Goal: Task Accomplishment & Management: Manage account settings

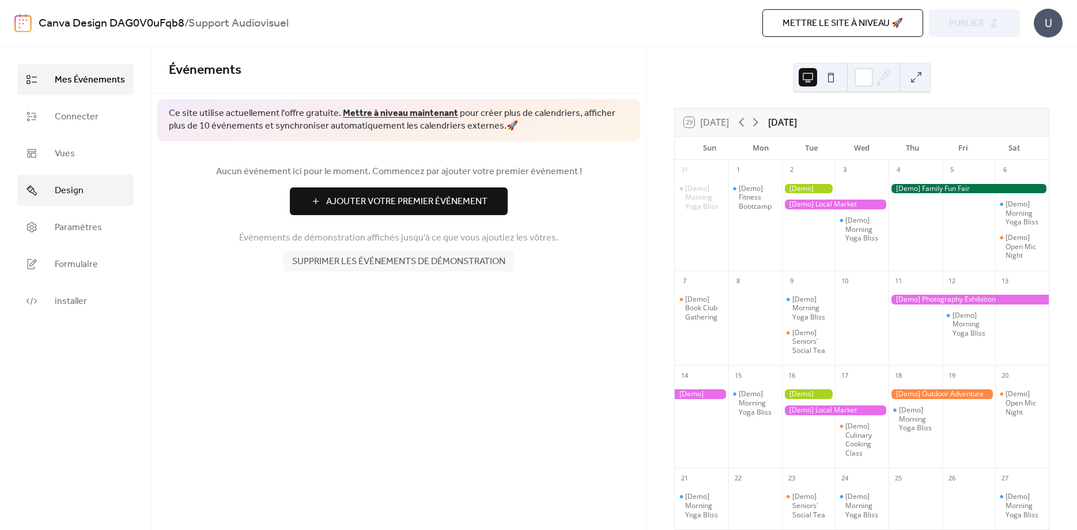
click at [65, 190] on span "Design" at bounding box center [69, 191] width 29 height 14
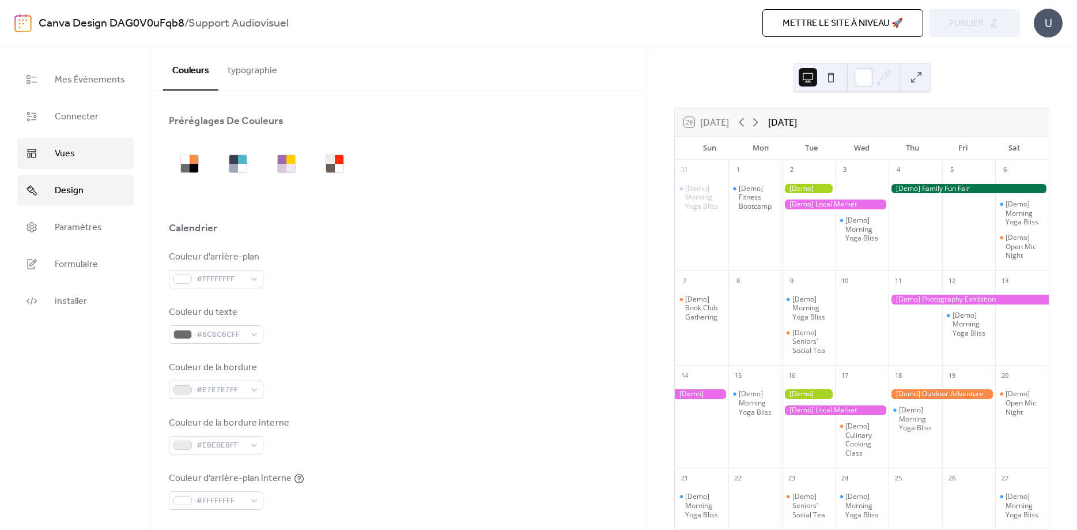
click at [66, 149] on span "Vues" at bounding box center [65, 154] width 20 height 14
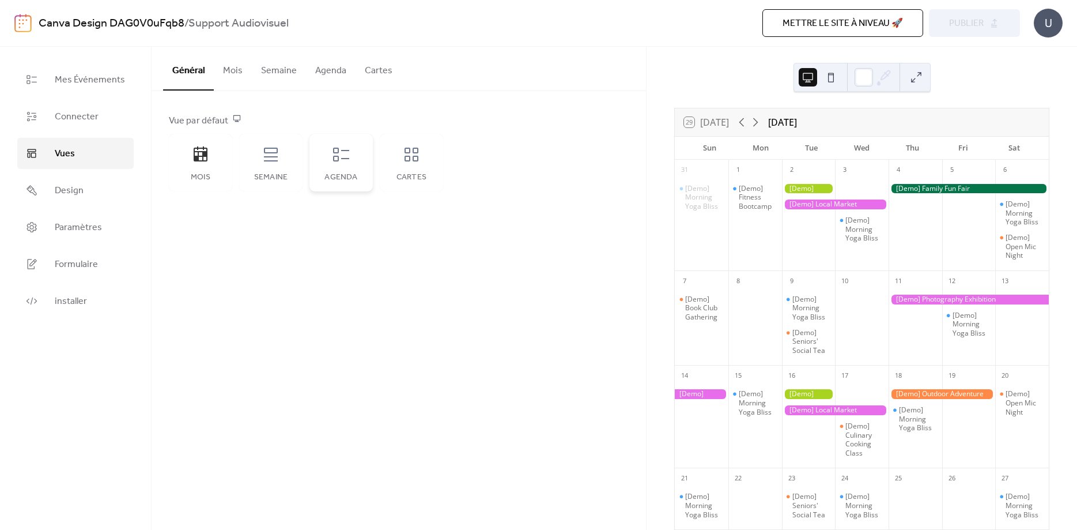
click at [340, 157] on icon at bounding box center [341, 154] width 18 height 18
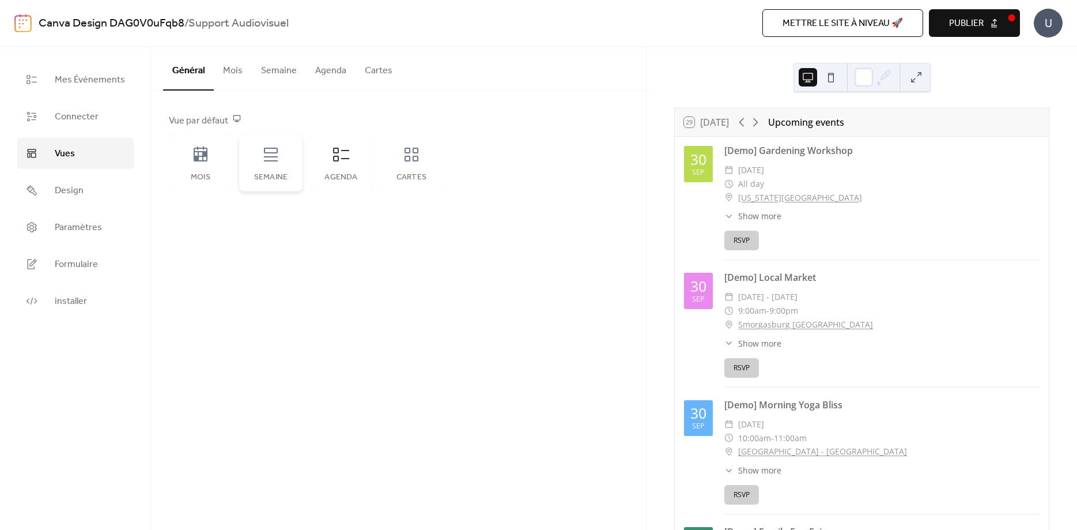
click at [262, 159] on icon at bounding box center [271, 154] width 18 height 18
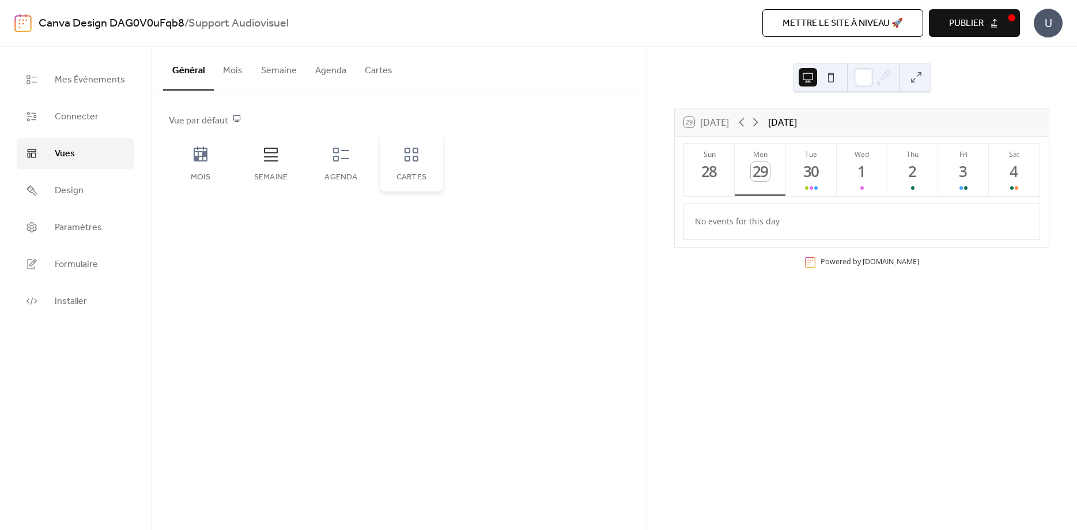
click at [413, 156] on icon at bounding box center [412, 155] width 14 height 14
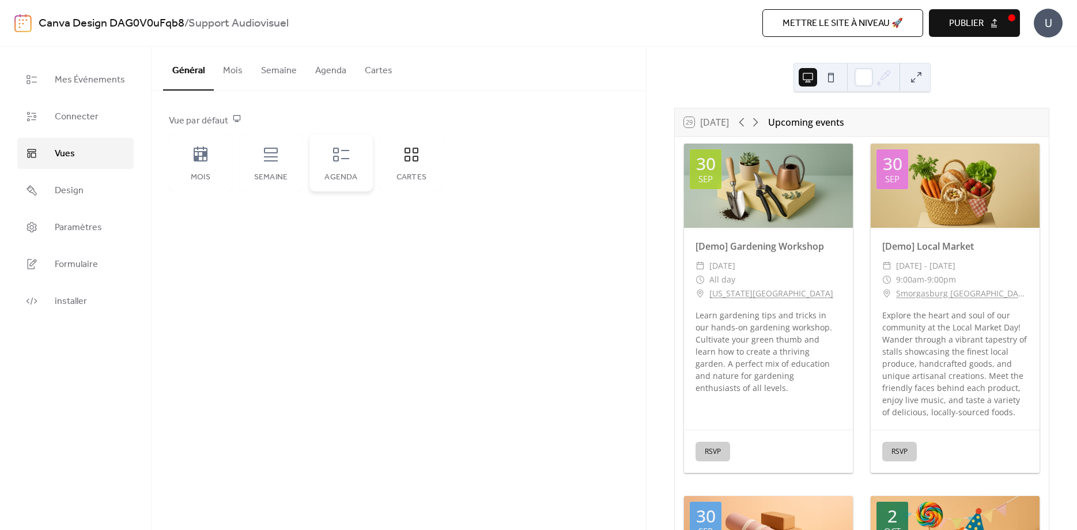
click at [340, 154] on icon at bounding box center [341, 154] width 18 height 18
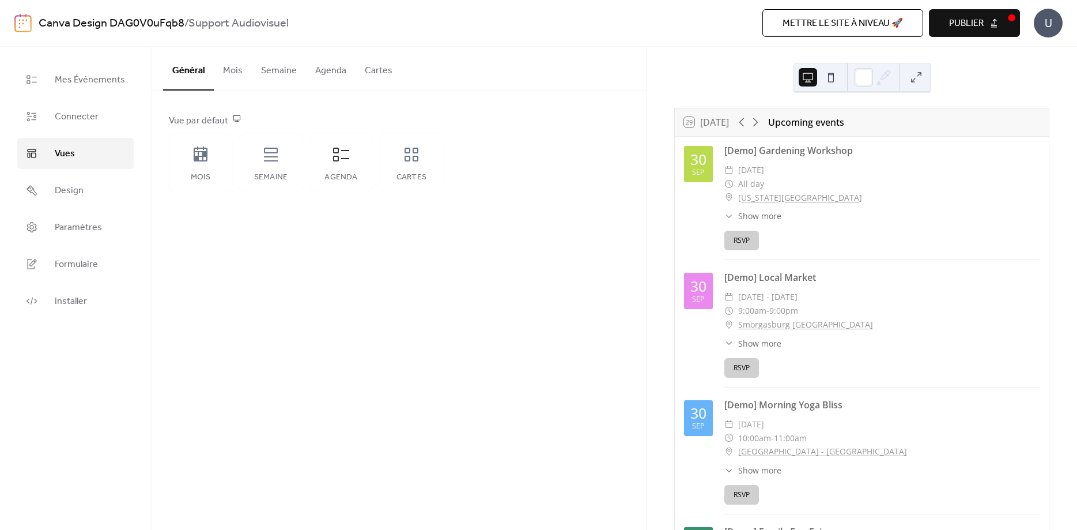
click at [229, 71] on button "Mois" at bounding box center [233, 68] width 38 height 43
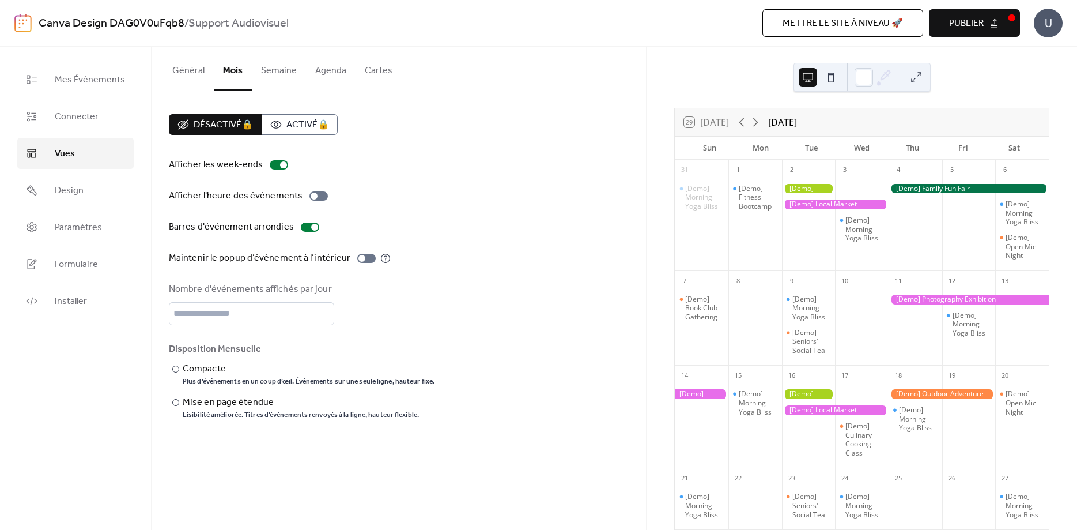
click at [272, 72] on button "Semaine" at bounding box center [279, 68] width 54 height 43
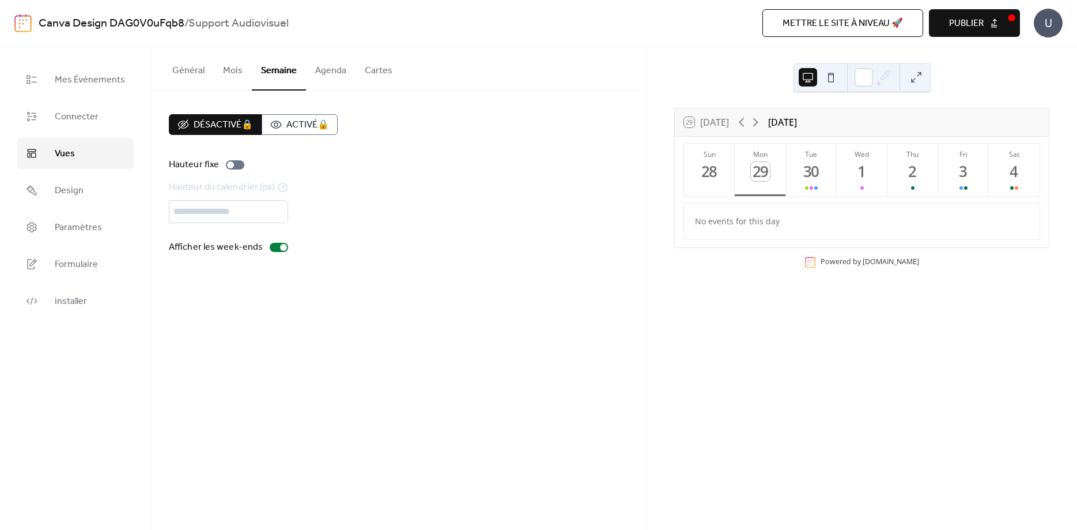
click at [329, 67] on button "Agenda" at bounding box center [331, 68] width 50 height 43
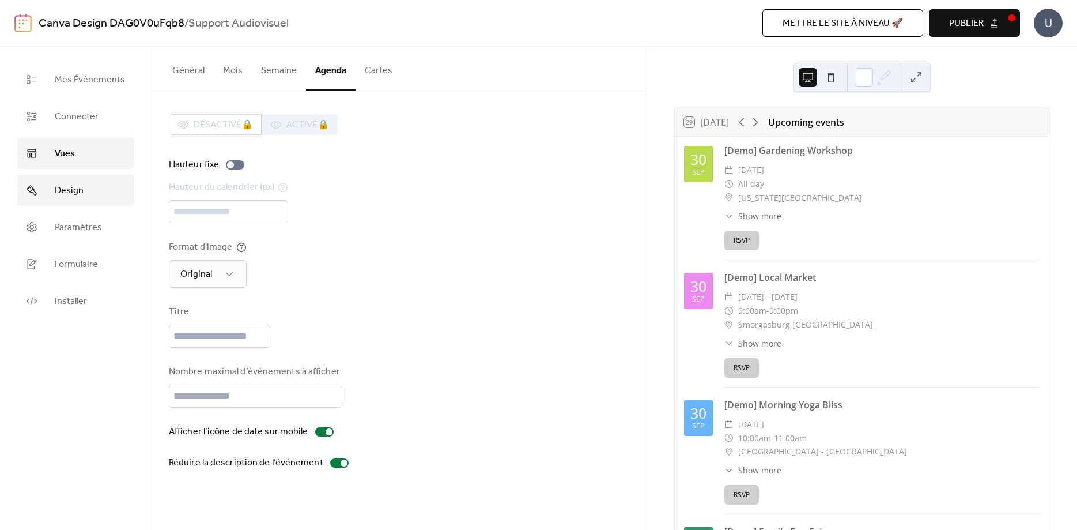
click at [67, 190] on span "Design" at bounding box center [69, 191] width 29 height 14
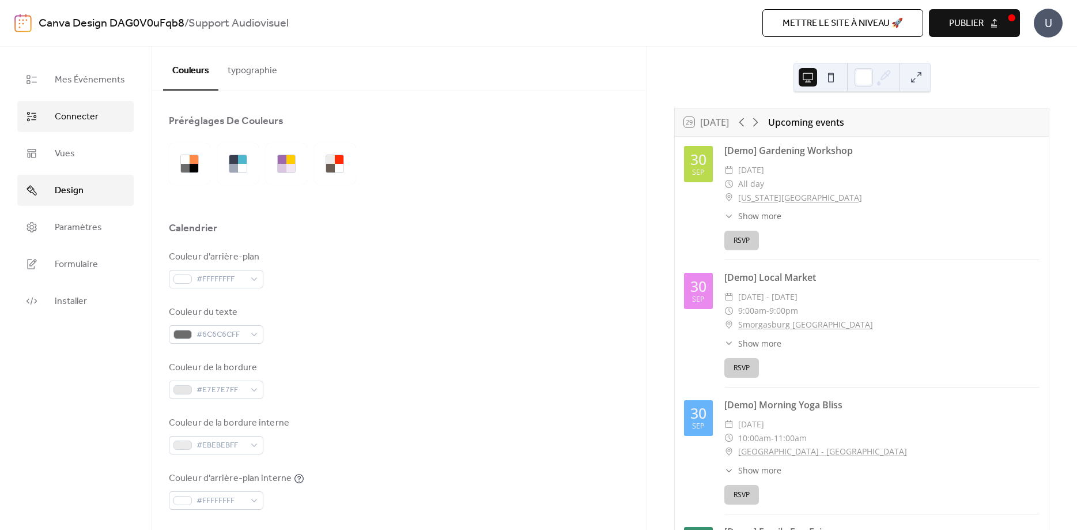
click at [71, 110] on span "Connecter" at bounding box center [77, 117] width 44 height 14
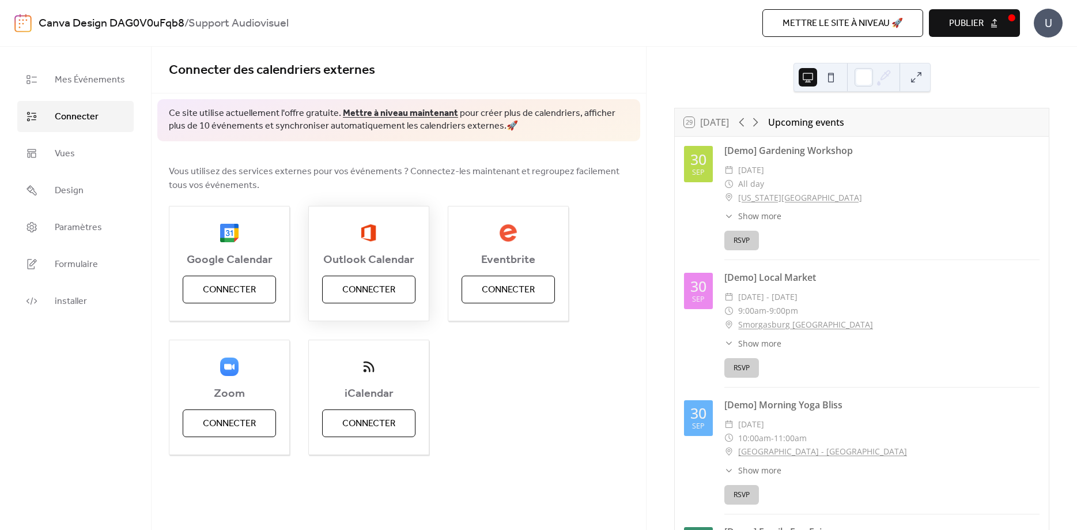
click at [365, 288] on span "Connecter" at bounding box center [368, 290] width 53 height 14
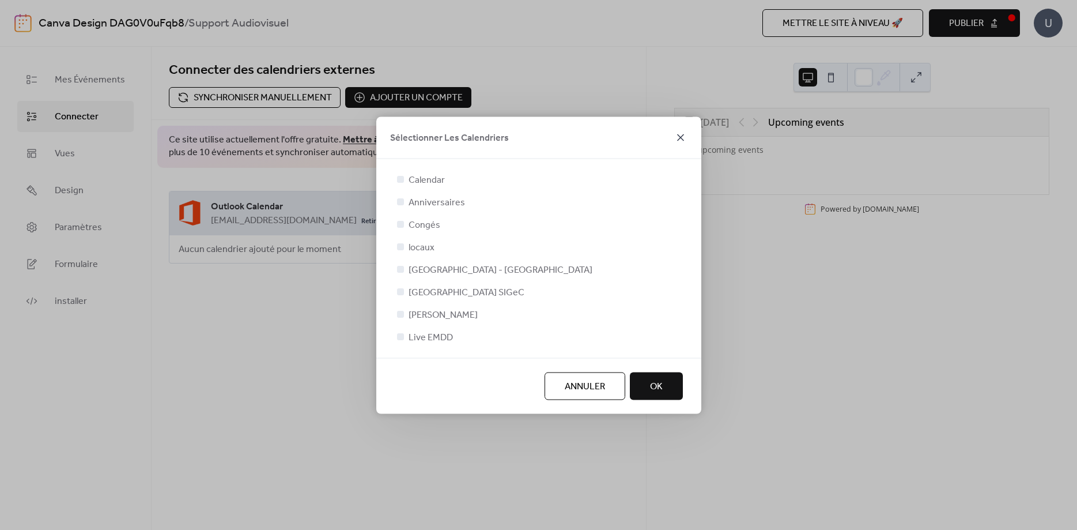
click at [677, 133] on icon at bounding box center [681, 137] width 14 height 14
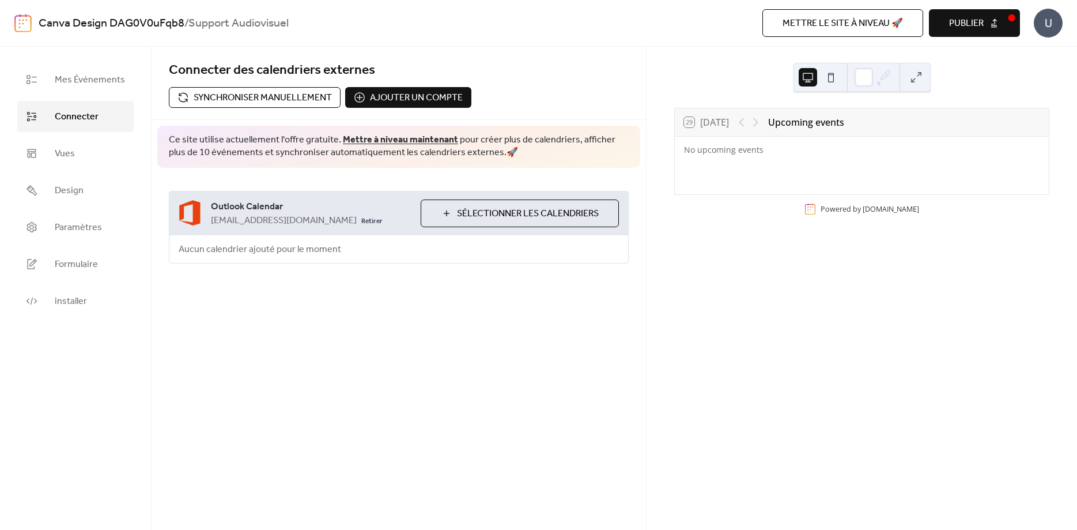
click at [356, 97] on button "Ajouter un compte" at bounding box center [408, 97] width 126 height 21
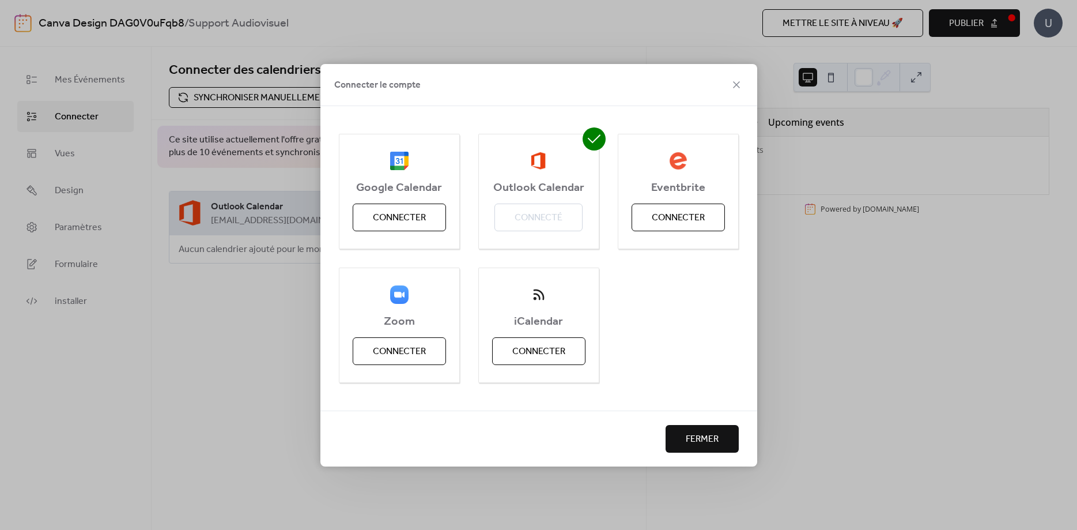
click at [612, 114] on div "Google Calendar Connecter Outlook Calendar Connecté Eventbrite Connecter Zoom C…" at bounding box center [538, 258] width 437 height 304
click at [739, 81] on icon at bounding box center [736, 84] width 7 height 7
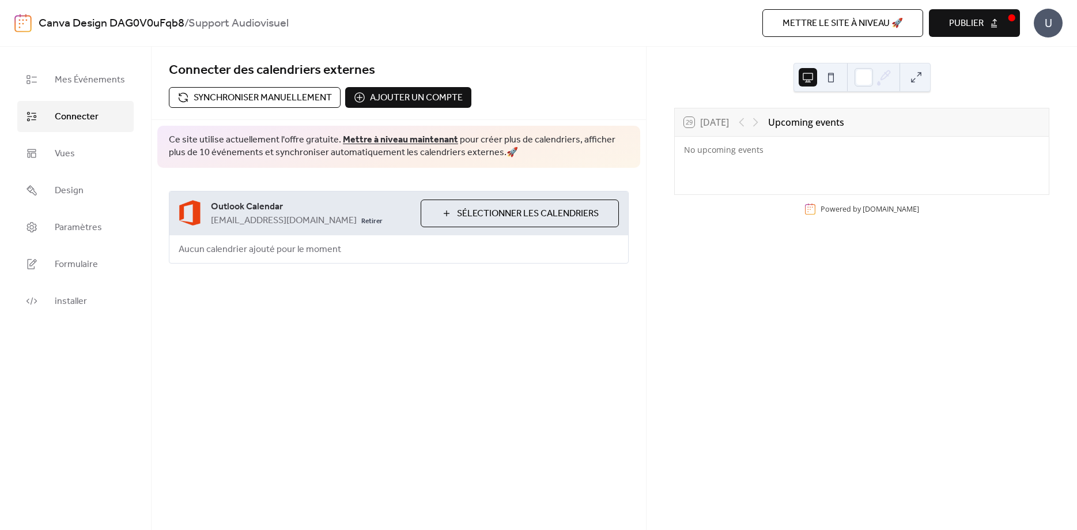
click at [283, 210] on span "Outlook Calendar" at bounding box center [311, 207] width 201 height 14
click at [190, 213] on img at bounding box center [190, 212] width 23 height 27
click at [361, 220] on link "Retirer" at bounding box center [371, 220] width 21 height 14
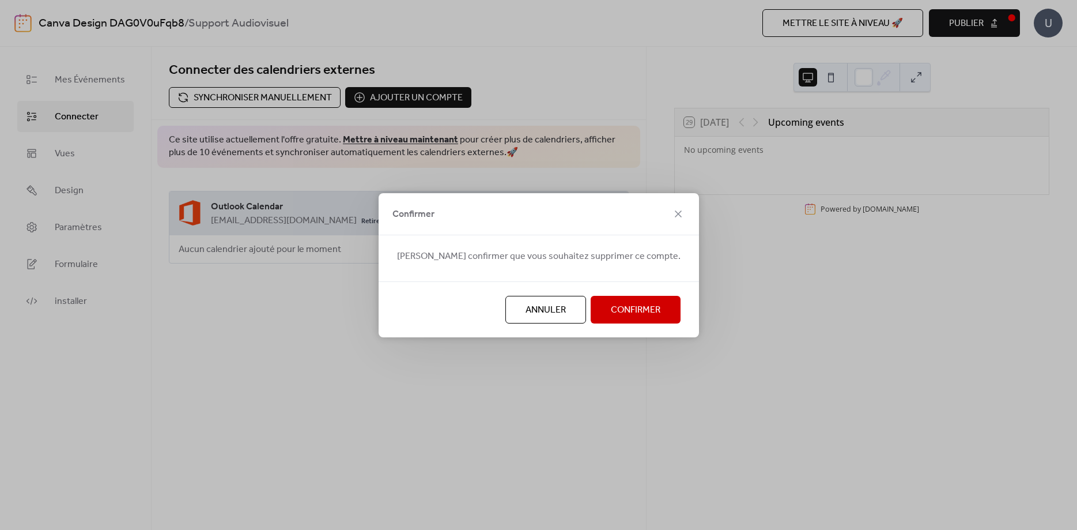
click at [611, 303] on span "Confirmer" at bounding box center [636, 310] width 50 height 14
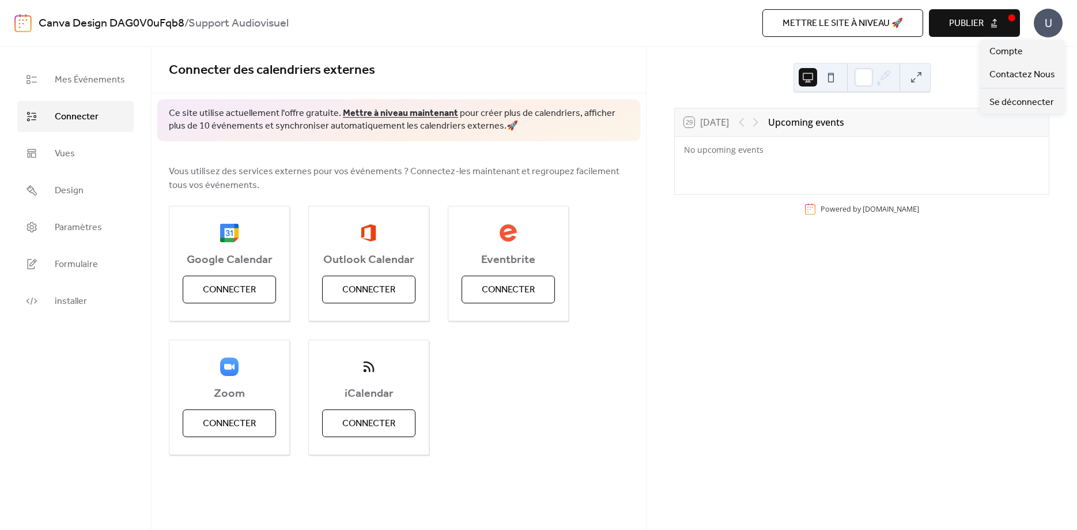
click at [1043, 23] on div "U" at bounding box center [1048, 23] width 29 height 29
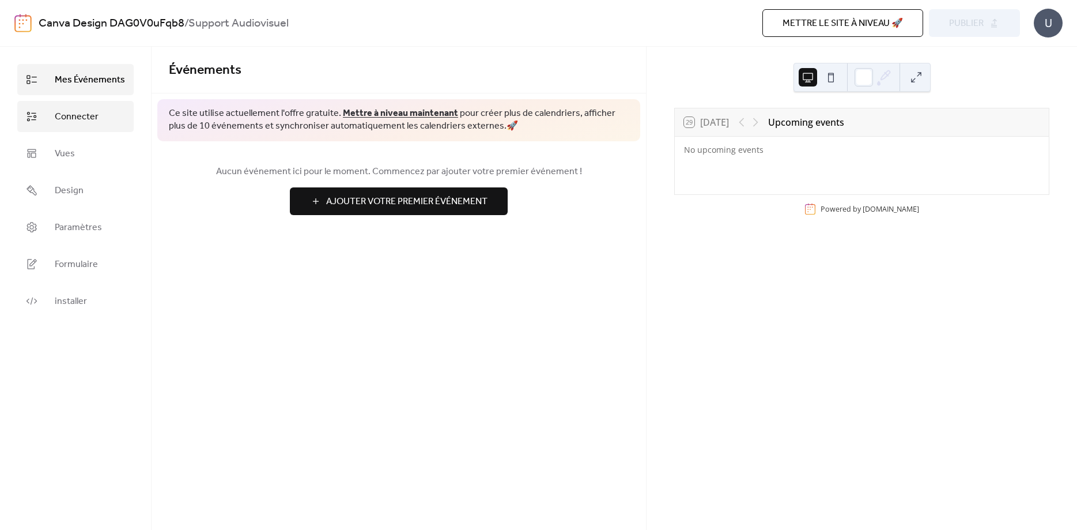
click at [95, 122] on span "Connecter" at bounding box center [77, 117] width 44 height 14
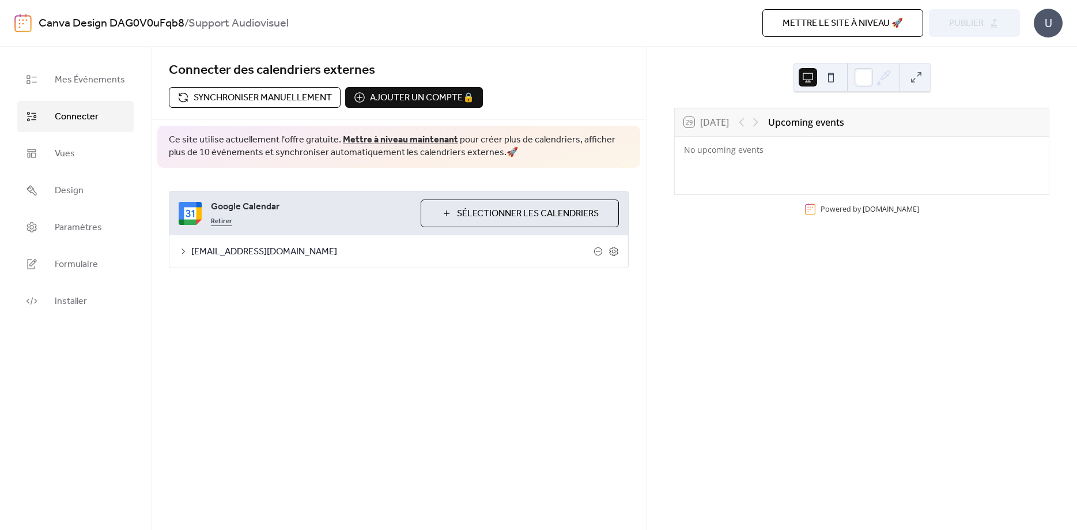
click at [214, 221] on link "Retirer" at bounding box center [221, 220] width 21 height 14
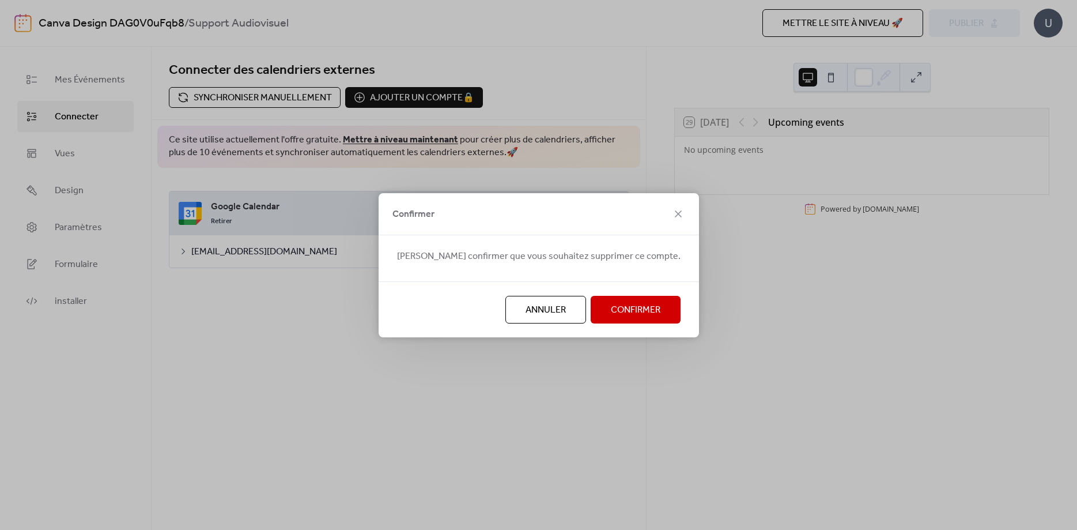
click at [611, 304] on span "Confirmer" at bounding box center [636, 310] width 50 height 14
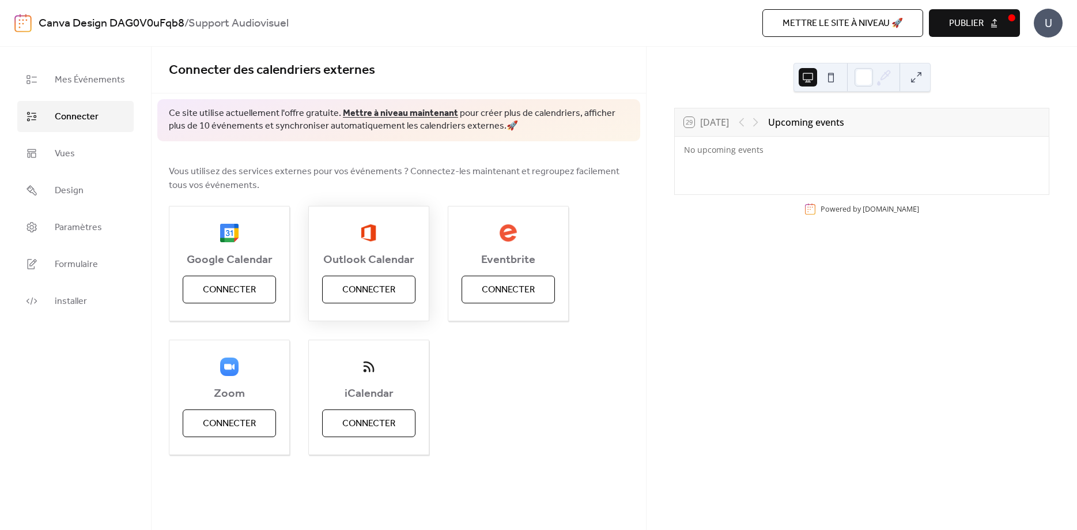
click at [358, 284] on span "Connecter" at bounding box center [368, 290] width 53 height 14
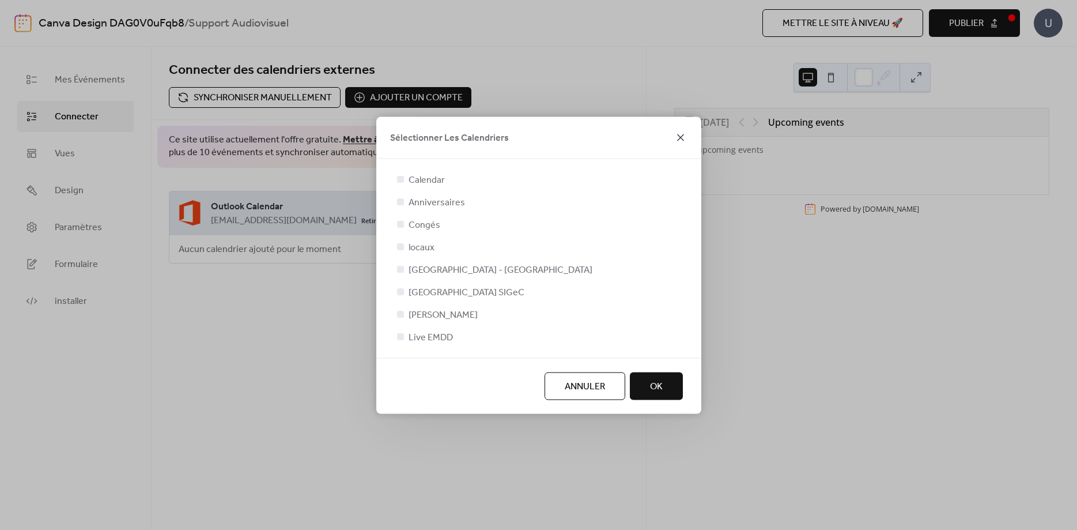
click at [682, 136] on icon at bounding box center [680, 137] width 7 height 7
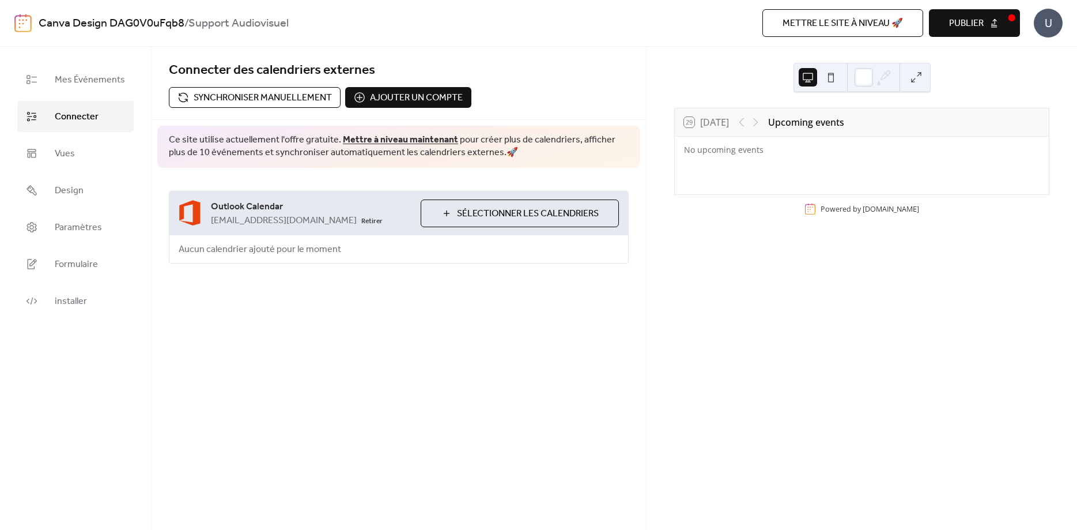
click at [509, 211] on span "Sélectionner Les Calendriers" at bounding box center [528, 214] width 142 height 14
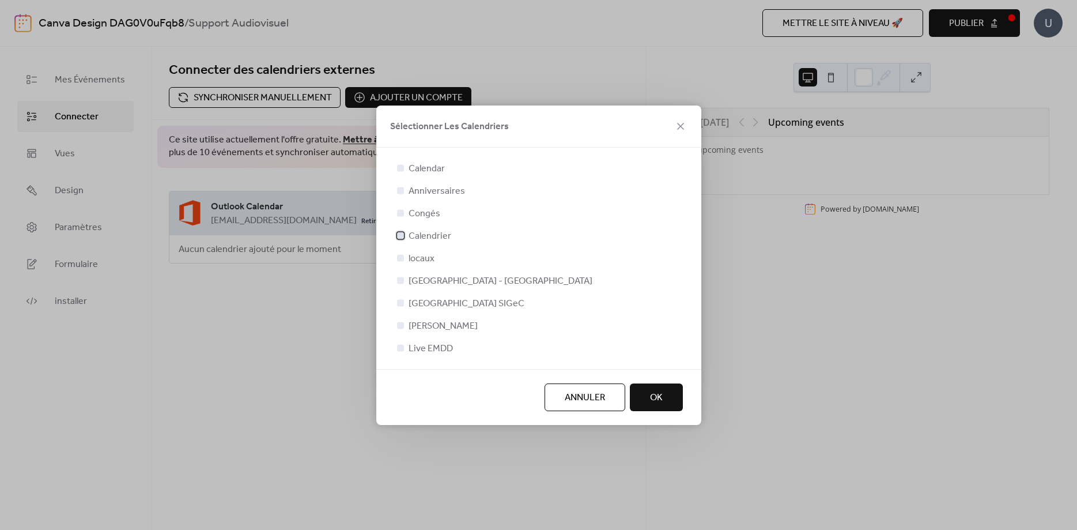
click at [403, 235] on div at bounding box center [400, 235] width 7 height 7
click at [661, 405] on span "OK" at bounding box center [656, 398] width 13 height 14
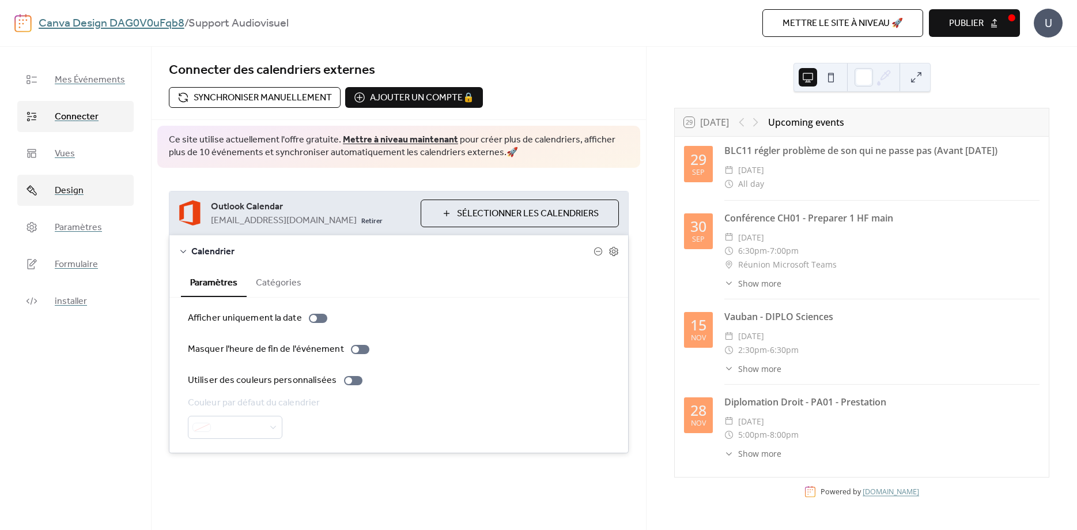
click at [66, 196] on span "Design" at bounding box center [69, 191] width 29 height 14
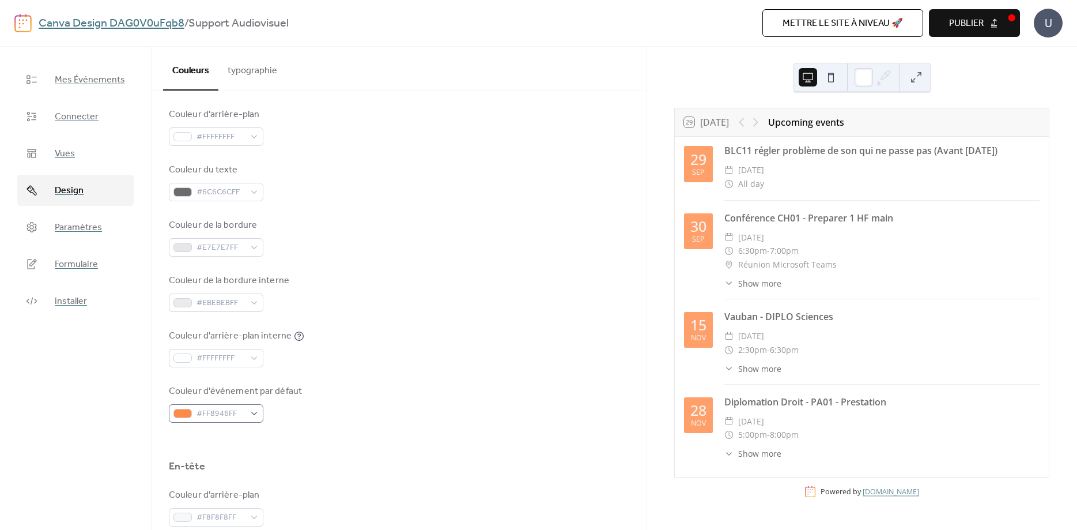
scroll to position [225, 0]
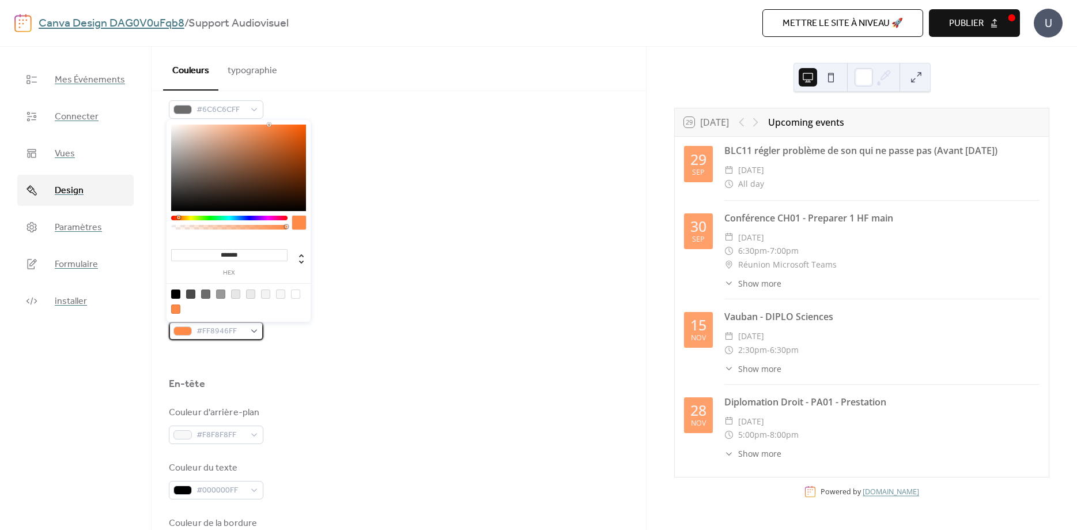
click at [253, 331] on div "#FF8946FF" at bounding box center [216, 331] width 95 height 18
click at [206, 218] on div at bounding box center [229, 218] width 116 height 5
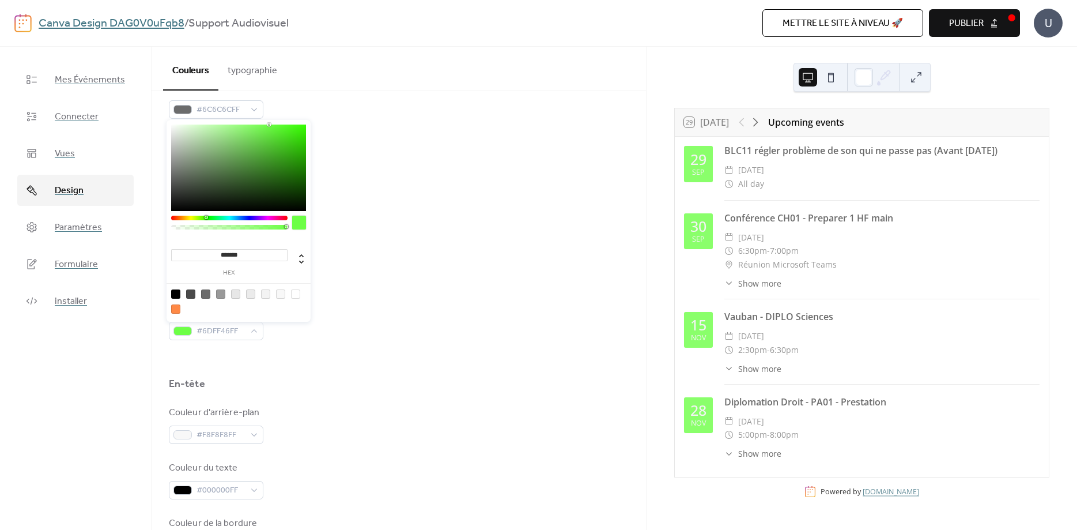
click at [203, 218] on div at bounding box center [229, 218] width 116 height 5
click at [270, 142] on div at bounding box center [238, 167] width 135 height 86
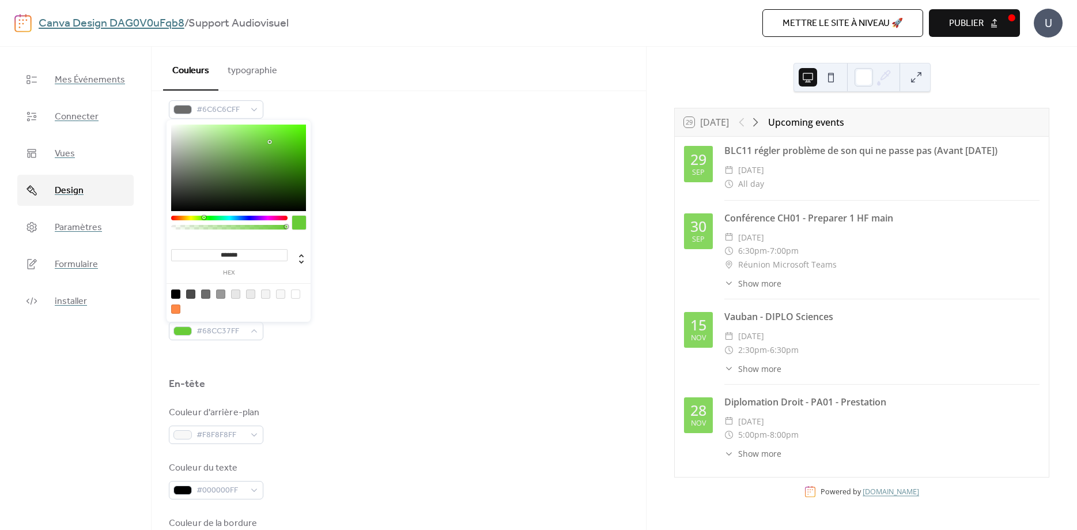
click at [284, 149] on div at bounding box center [238, 167] width 135 height 86
click at [293, 151] on div at bounding box center [238, 167] width 135 height 86
type input "*******"
click at [296, 148] on div at bounding box center [238, 167] width 135 height 86
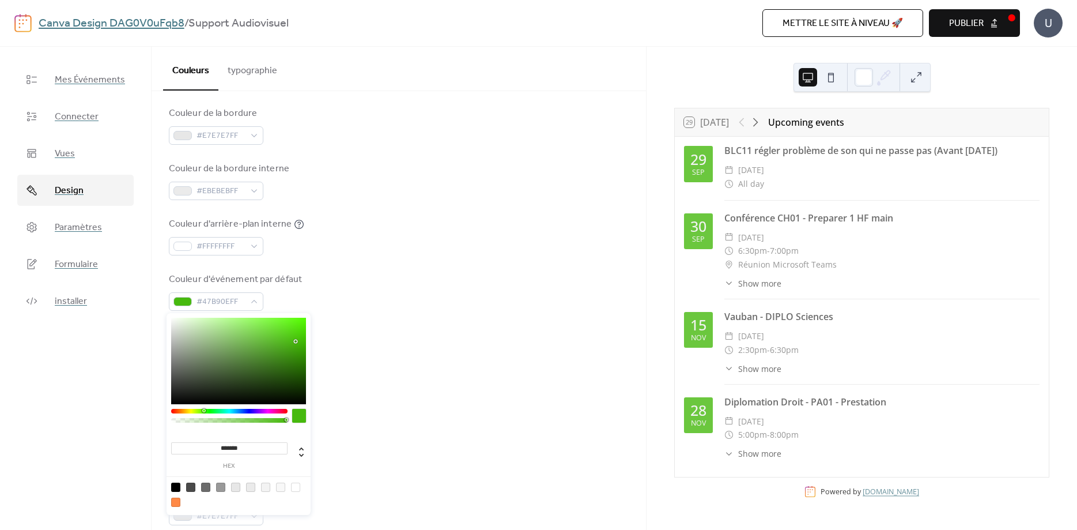
scroll to position [270, 0]
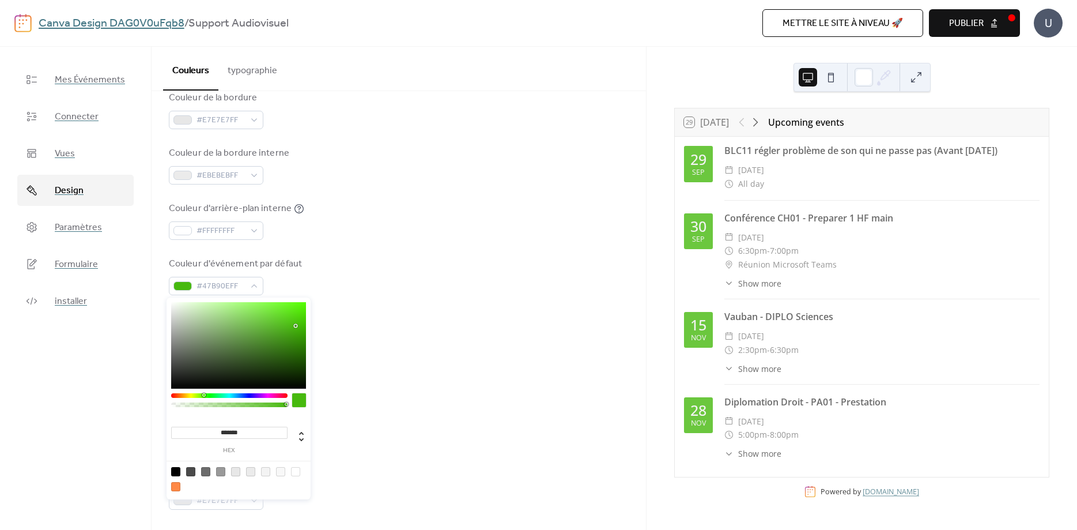
click at [466, 372] on div "Couleur d'arrière-plan #F8F8F8FF" at bounding box center [399, 380] width 460 height 38
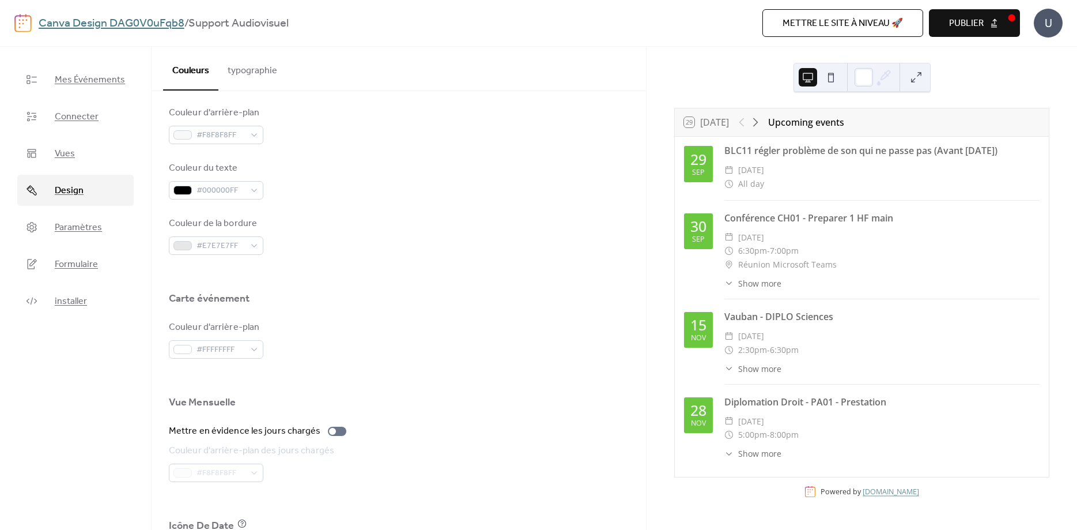
scroll to position [539, 0]
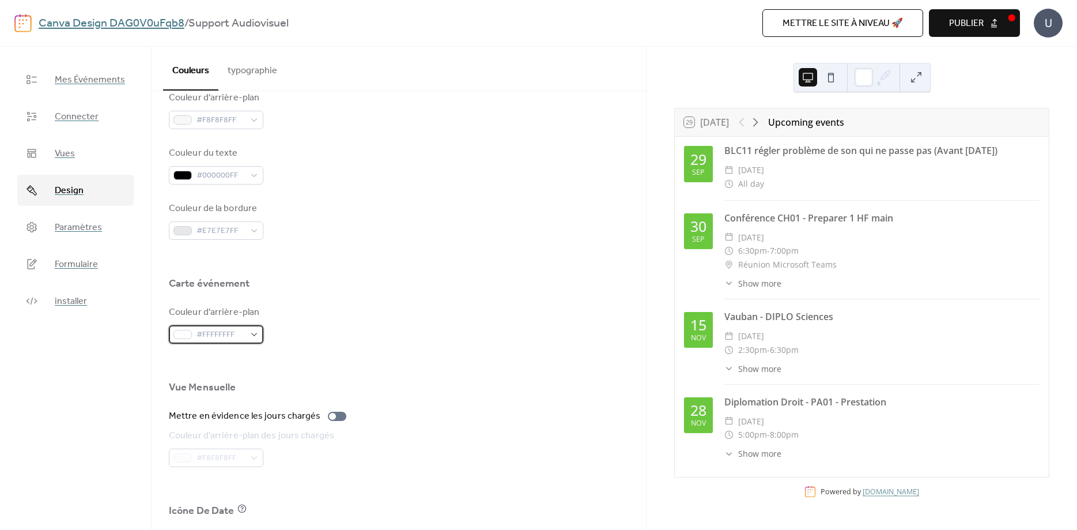
click at [252, 333] on div "#FFFFFFFF" at bounding box center [216, 334] width 95 height 18
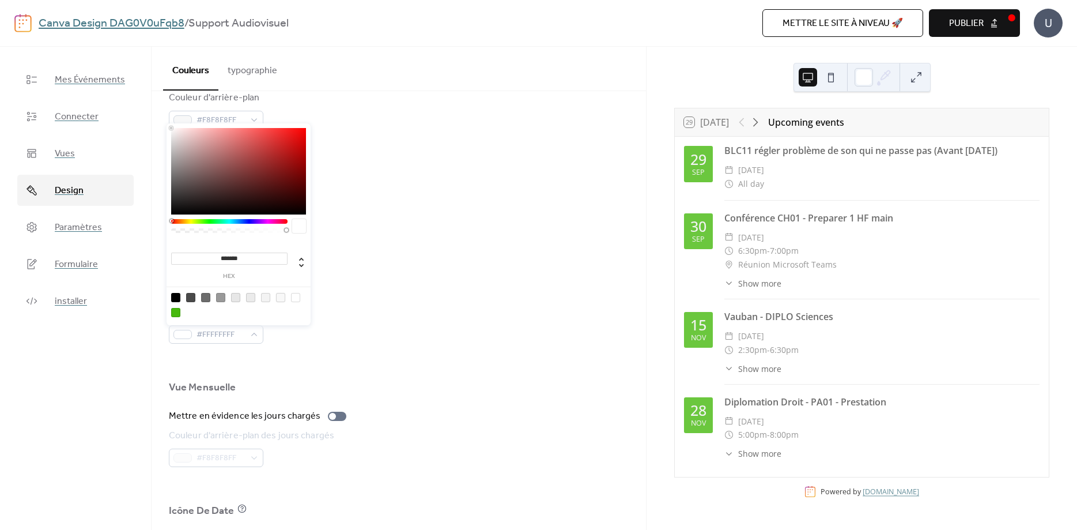
click at [280, 298] on div at bounding box center [280, 297] width 9 height 9
click at [266, 297] on div at bounding box center [265, 297] width 9 height 9
type input "*******"
click at [405, 322] on div "Couleur d'arrière-plan #F3F3F3FF" at bounding box center [399, 324] width 460 height 38
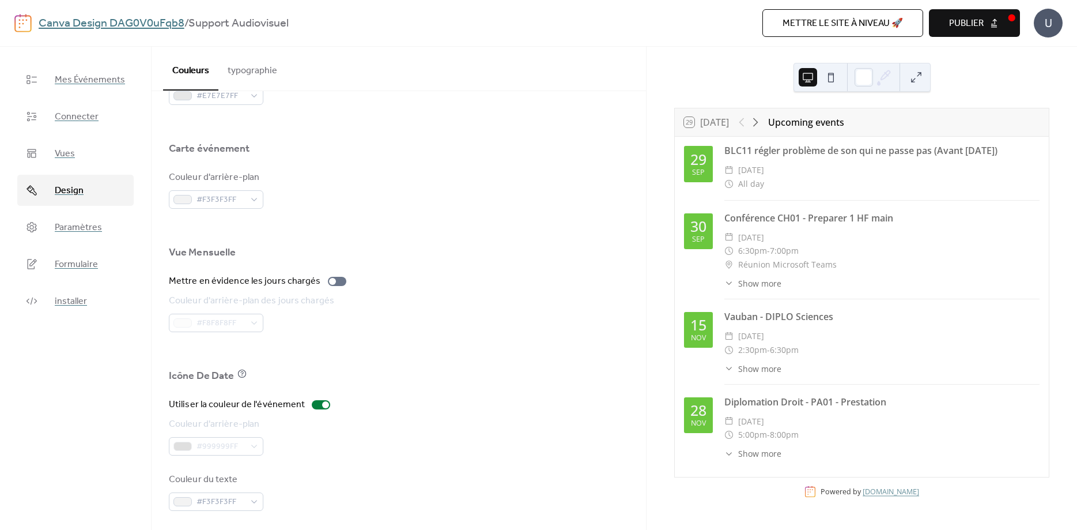
scroll to position [678, 0]
click at [526, 386] on div at bounding box center [399, 388] width 460 height 9
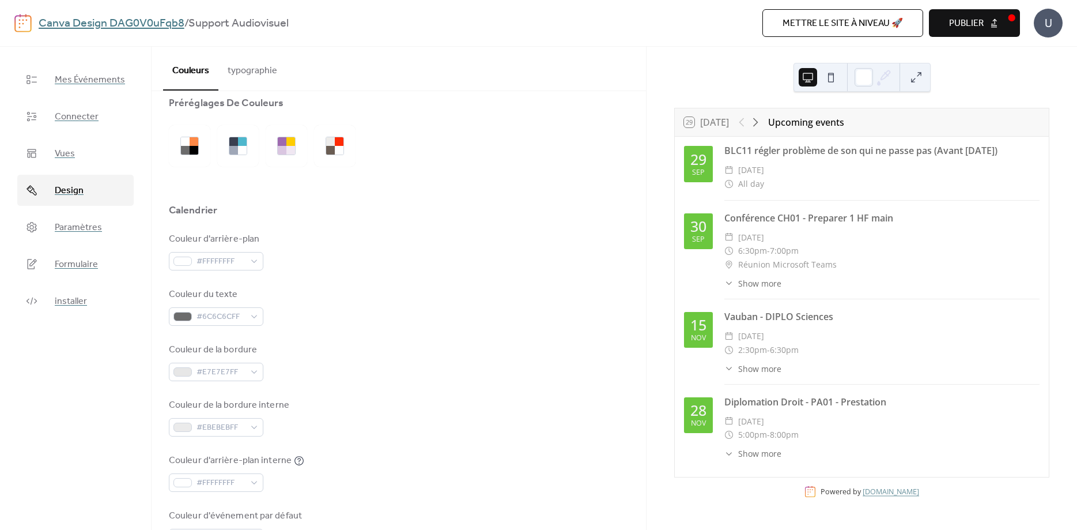
scroll to position [0, 0]
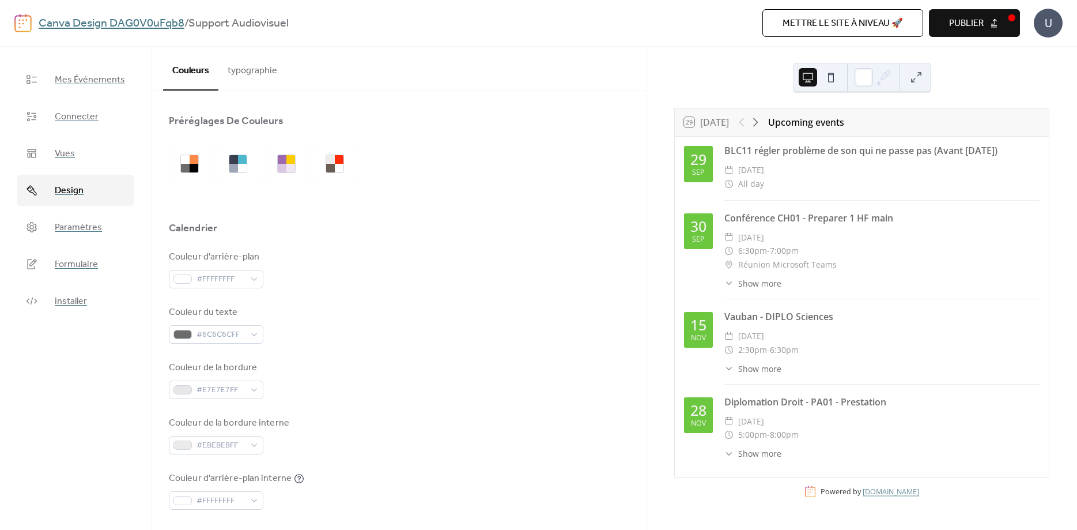
click at [250, 67] on button "typographie" at bounding box center [252, 68] width 68 height 43
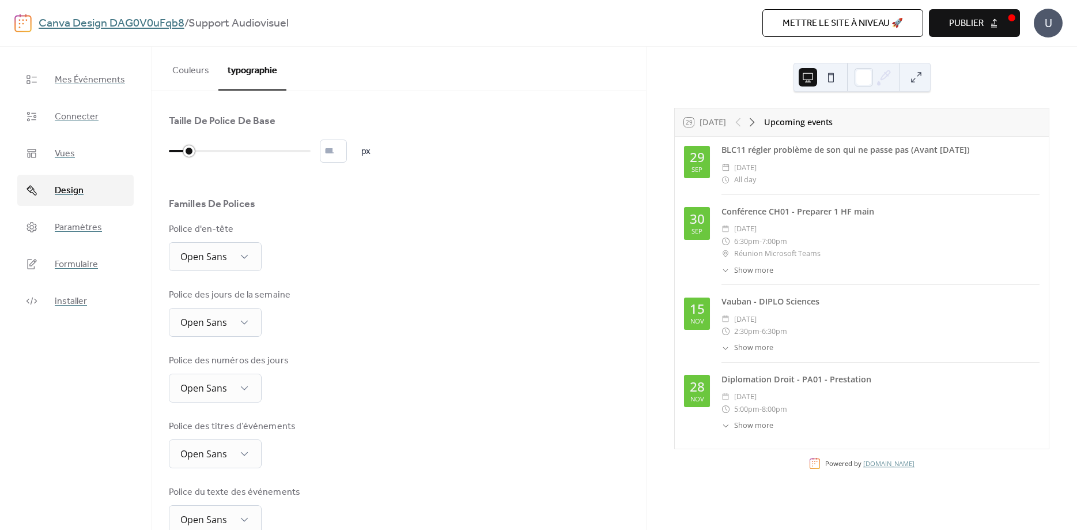
type input "**"
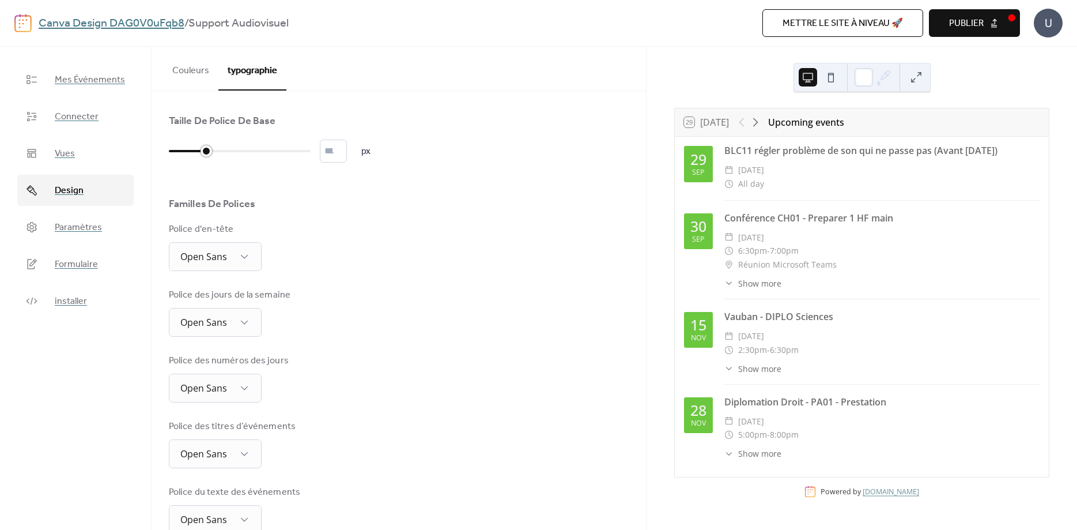
drag, startPoint x: 172, startPoint y: 152, endPoint x: 205, endPoint y: 151, distance: 33.4
click at [205, 151] on div at bounding box center [207, 151] width 12 height 12
click at [482, 222] on div "Taille De Police De Base ** px Familles De Polices Police d'en-tête Open Sans P…" at bounding box center [399, 389] width 460 height 551
click at [184, 72] on button "Couleurs" at bounding box center [190, 68] width 55 height 43
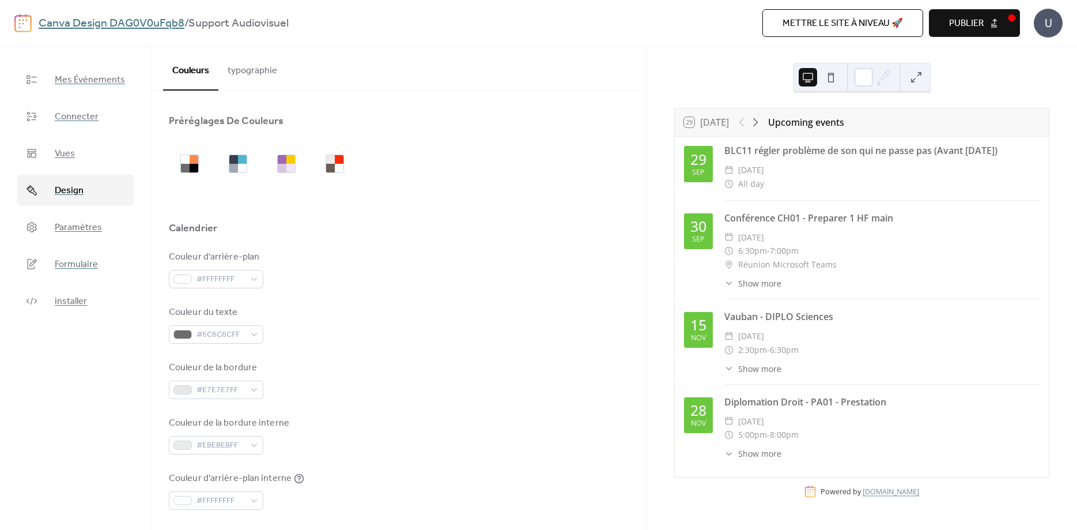
scroll to position [45, 0]
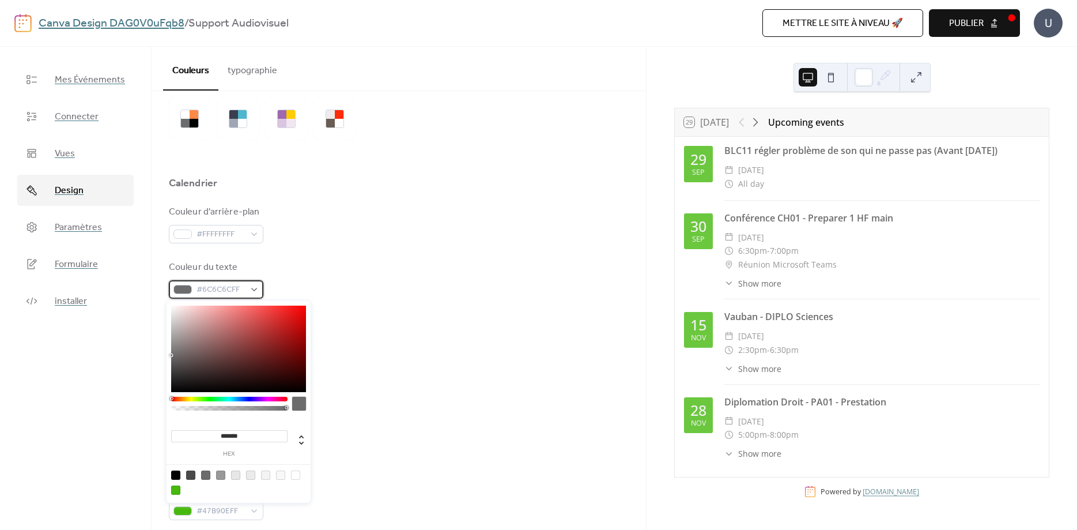
click at [256, 291] on div "#6C6C6CFF" at bounding box center [216, 289] width 95 height 18
click at [205, 473] on div at bounding box center [205, 474] width 9 height 9
click at [192, 475] on div at bounding box center [190, 474] width 9 height 9
type input "*******"
click at [191, 477] on div at bounding box center [190, 474] width 9 height 9
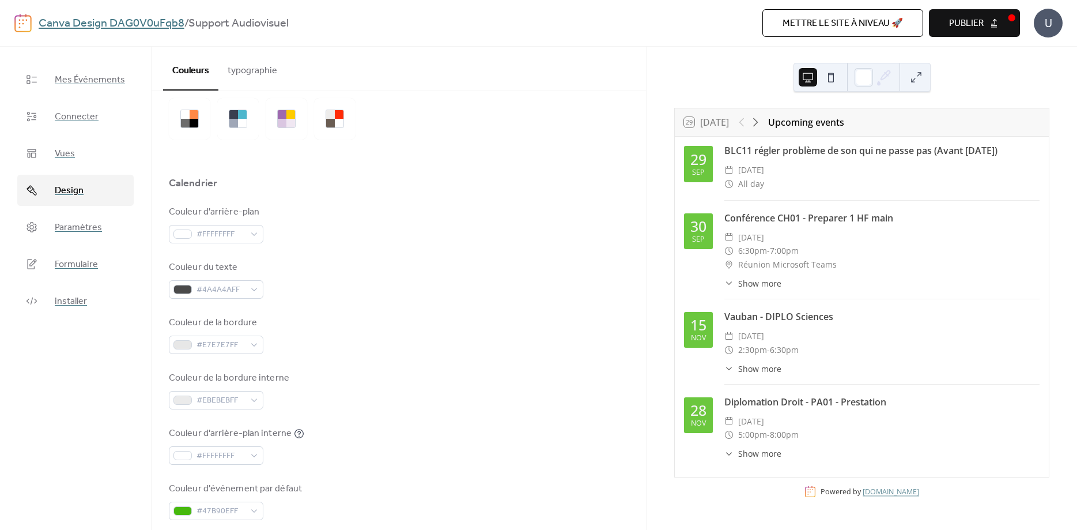
click at [417, 261] on div "Couleur du texte #4A4A4AFF" at bounding box center [399, 280] width 460 height 38
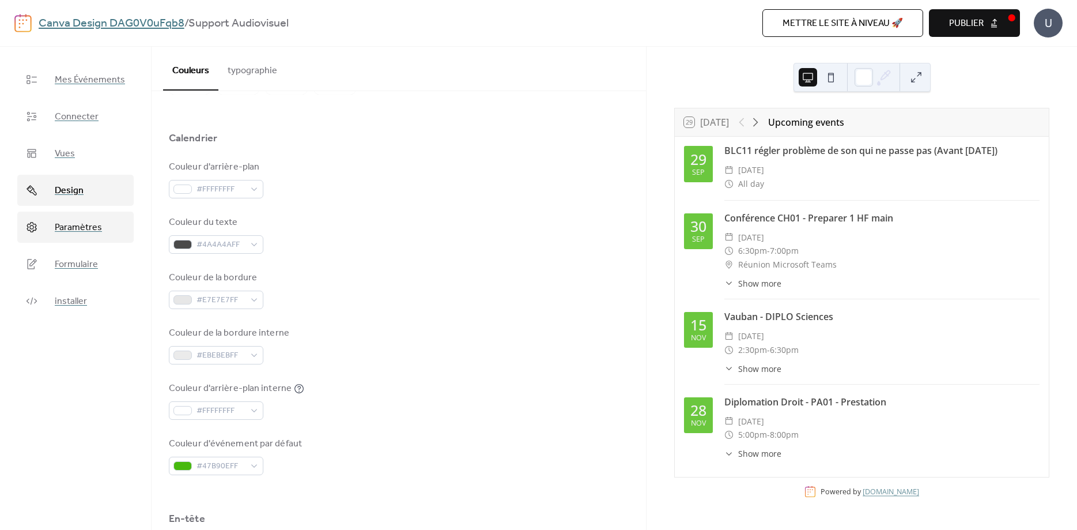
click at [87, 231] on span "Paramètres" at bounding box center [78, 228] width 47 height 14
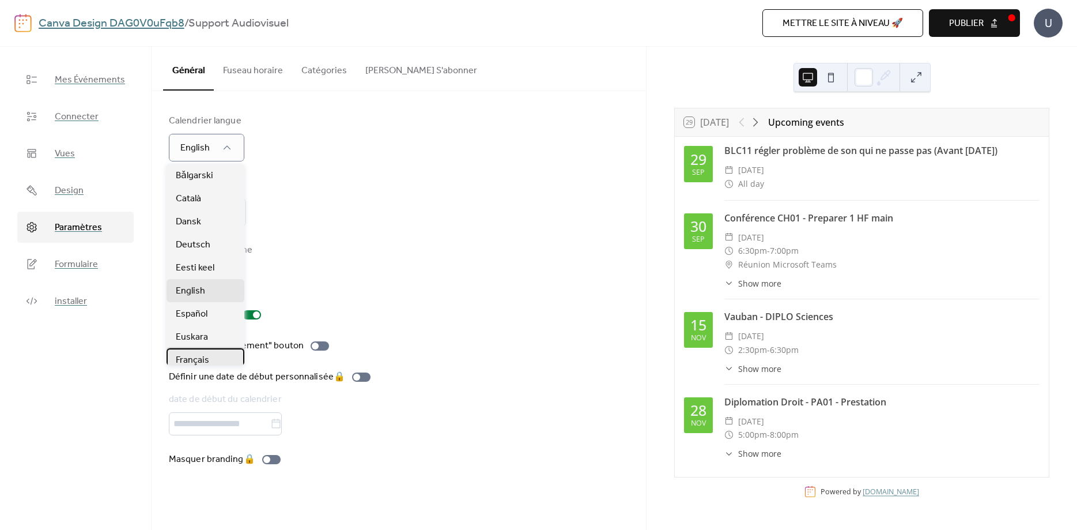
click at [191, 359] on span "Français" at bounding box center [192, 360] width 33 height 14
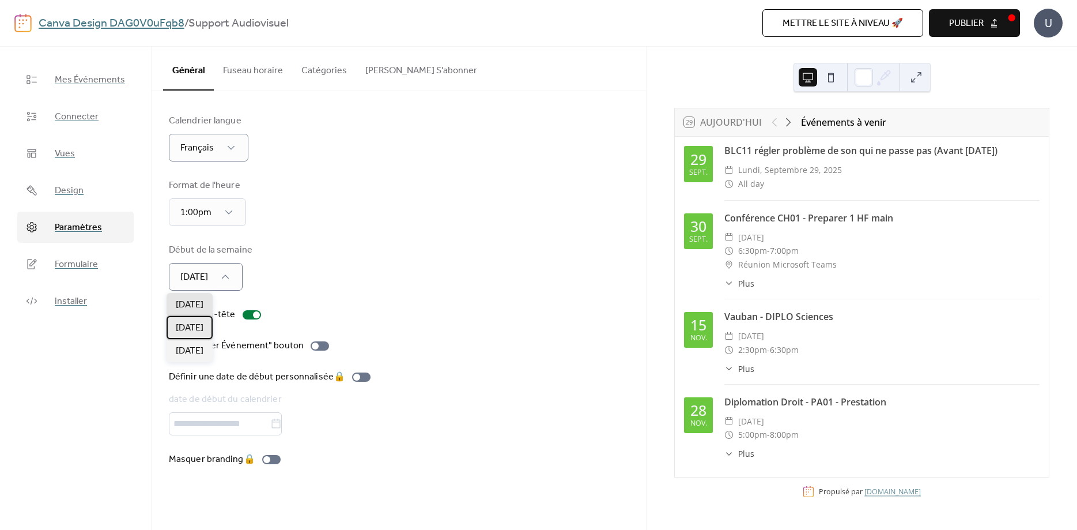
click at [195, 327] on span "[DATE]" at bounding box center [190, 328] width 28 height 14
click at [225, 206] on div "1:00pm" at bounding box center [207, 212] width 77 height 28
click at [228, 207] on icon at bounding box center [229, 212] width 12 height 12
click at [232, 212] on div "1:00pm" at bounding box center [207, 212] width 77 height 28
click at [197, 265] on span "13:00" at bounding box center [187, 263] width 23 height 14
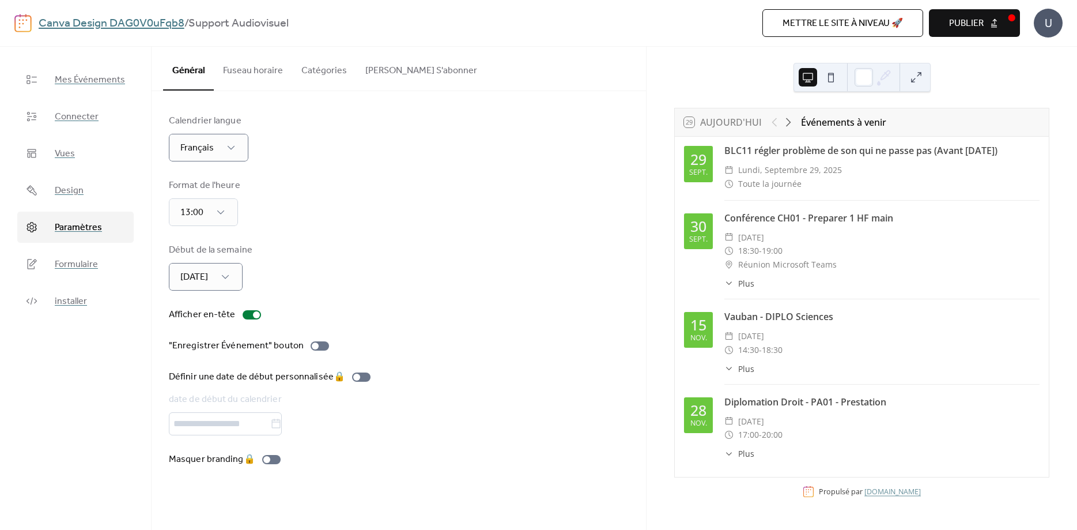
click at [323, 66] on button "Catégories" at bounding box center [324, 68] width 64 height 43
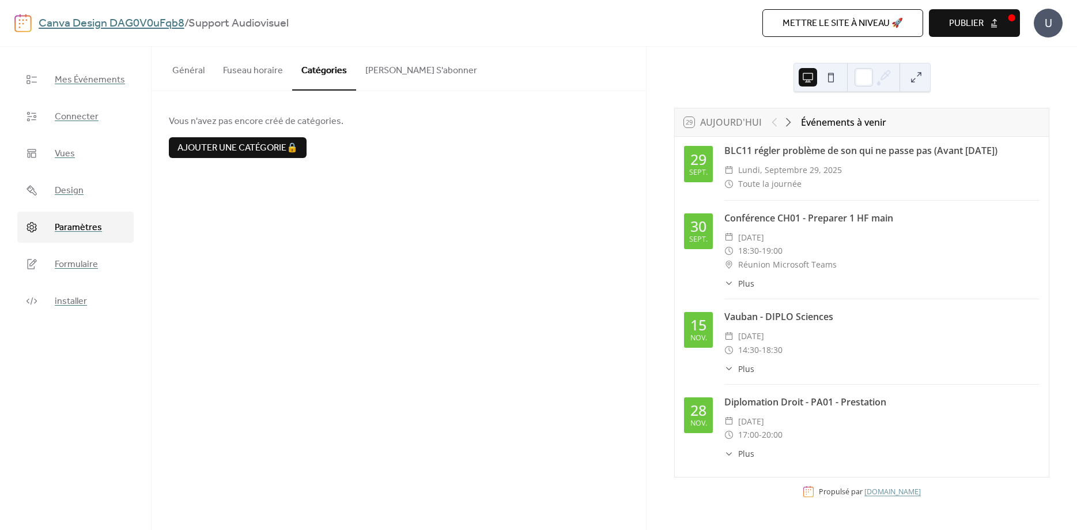
click at [236, 68] on button "Fuseau horaire" at bounding box center [253, 68] width 78 height 43
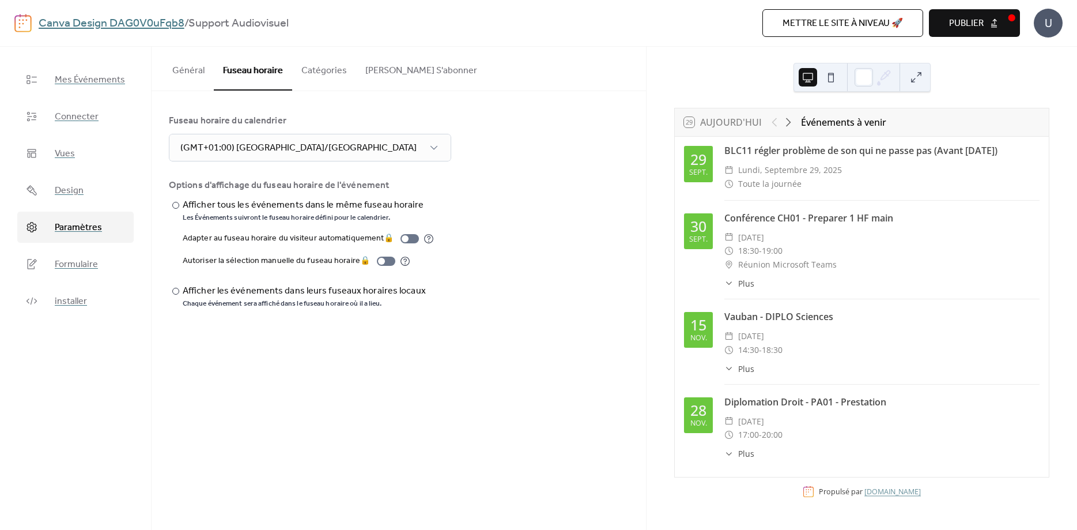
click at [190, 67] on button "Général" at bounding box center [188, 68] width 51 height 43
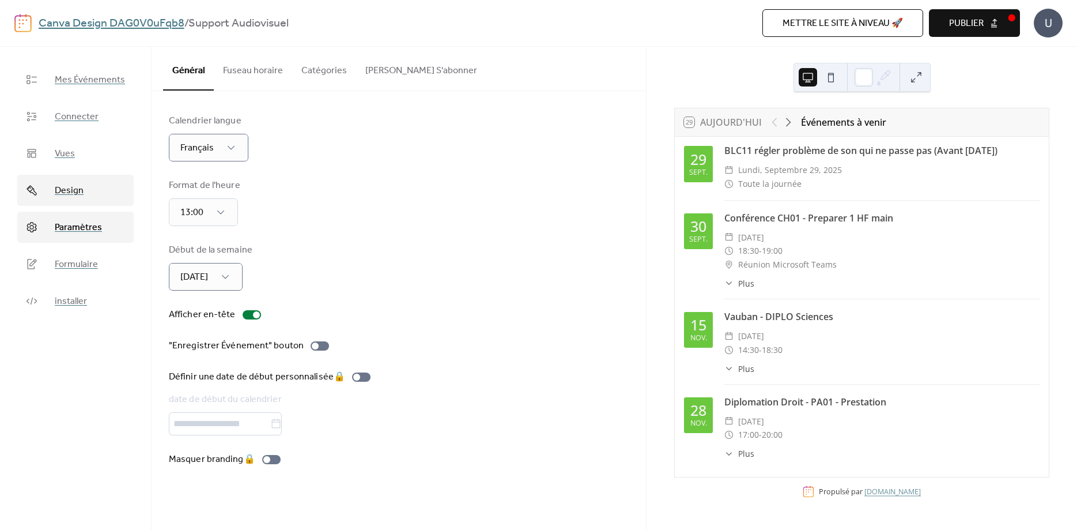
click at [67, 192] on span "Design" at bounding box center [69, 191] width 29 height 14
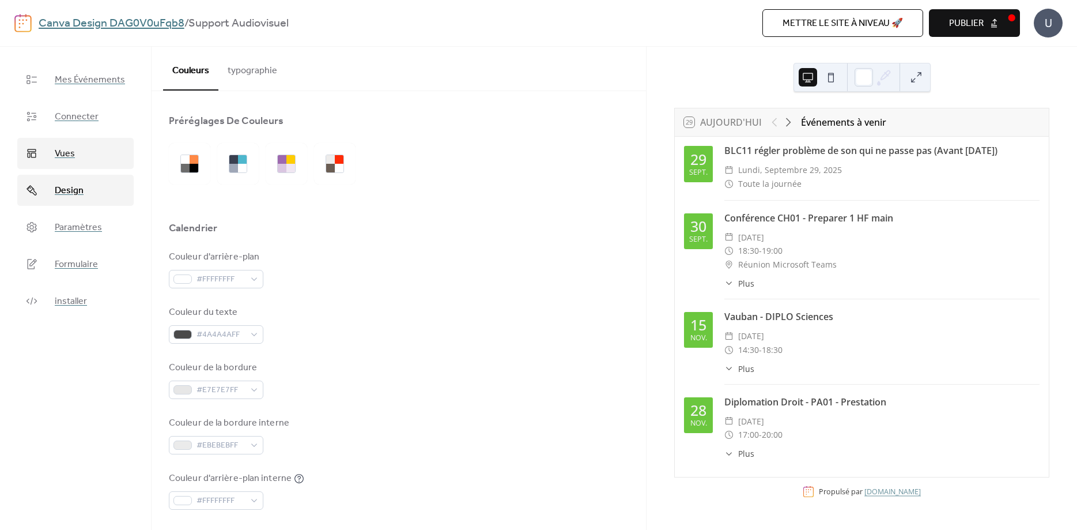
click at [64, 155] on span "Vues" at bounding box center [65, 154] width 20 height 14
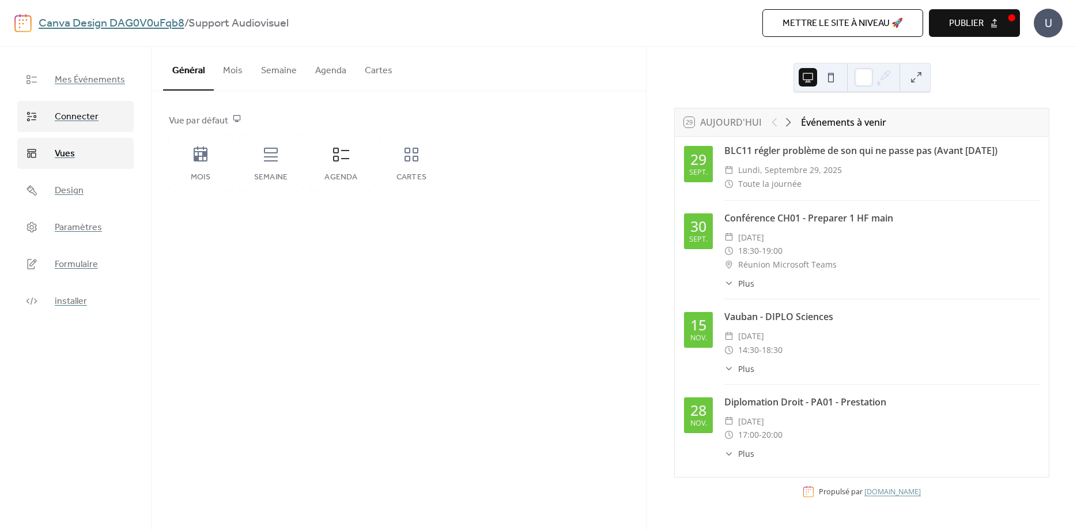
click at [72, 116] on span "Connecter" at bounding box center [77, 117] width 44 height 14
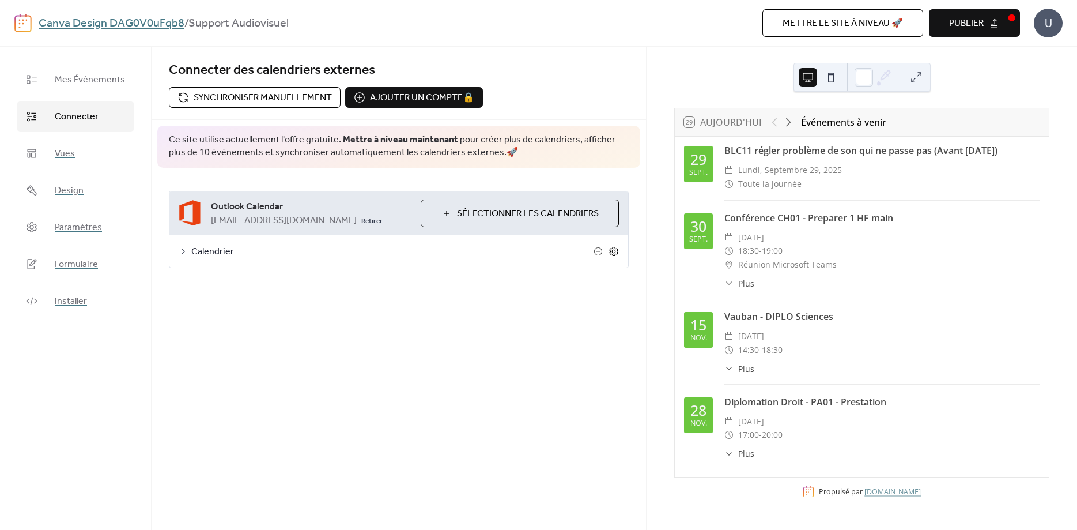
click at [614, 252] on icon at bounding box center [614, 251] width 10 height 10
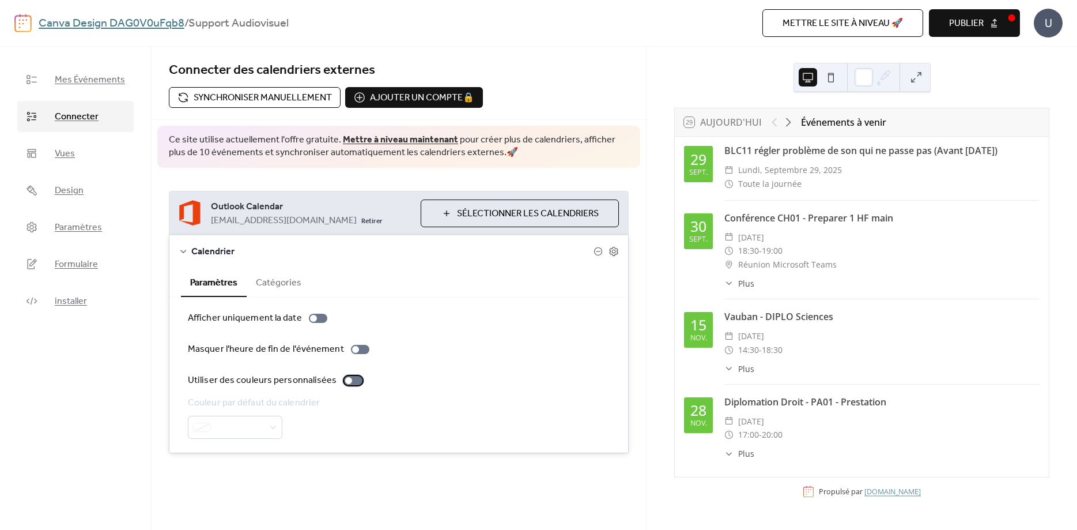
click at [345, 384] on div at bounding box center [353, 380] width 18 height 9
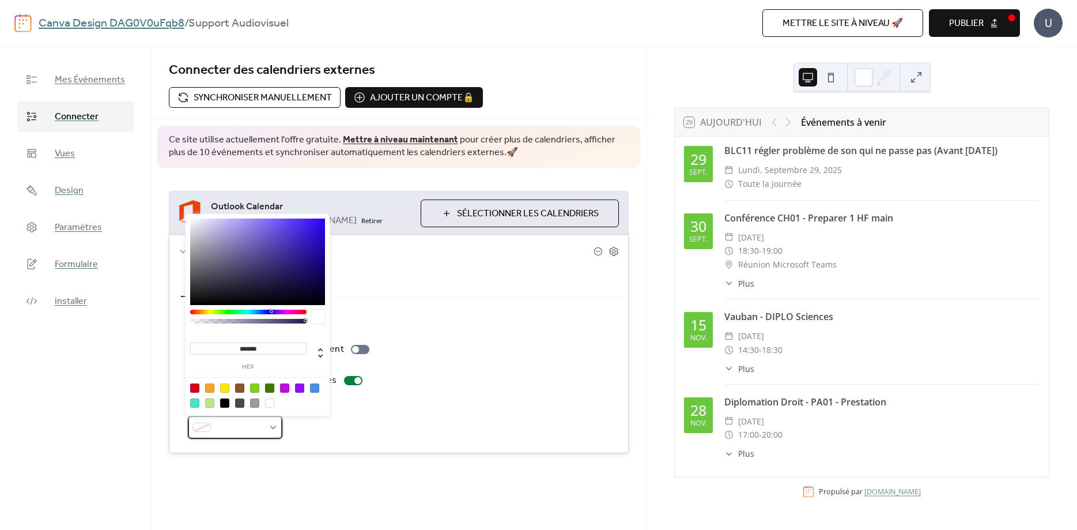
click at [272, 426] on div at bounding box center [235, 427] width 95 height 23
click at [256, 391] on div at bounding box center [254, 387] width 9 height 9
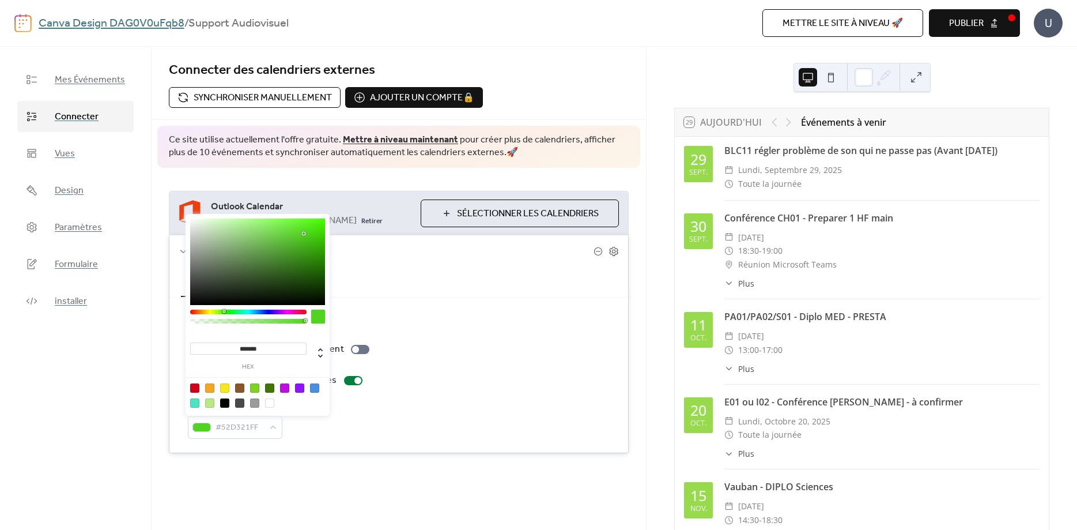
click at [224, 311] on div at bounding box center [225, 310] width 3 height 3
click at [311, 252] on div at bounding box center [257, 261] width 135 height 86
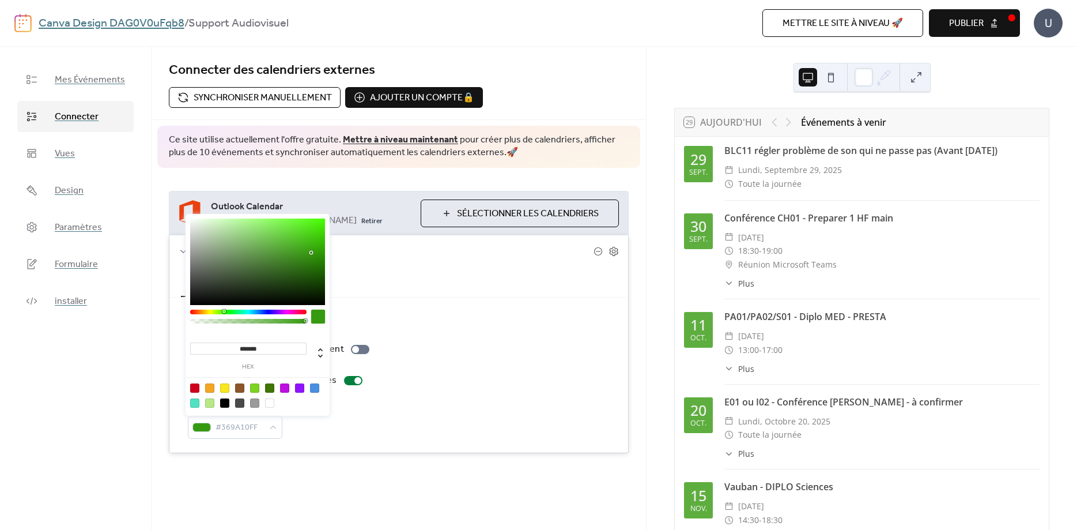
type input "*******"
click at [315, 246] on div at bounding box center [257, 261] width 135 height 86
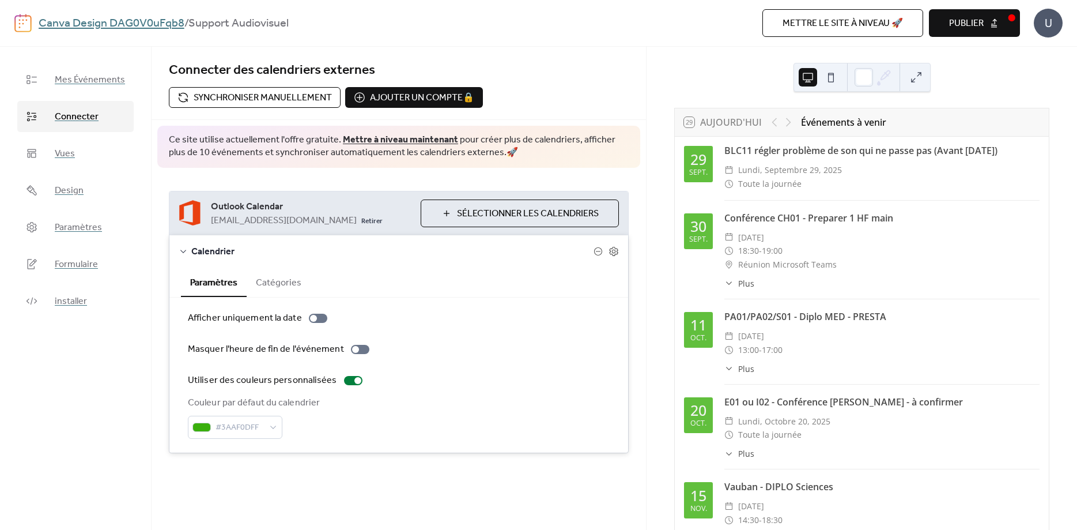
click at [676, 28] on div "Mettre le site à niveau 🚀 Aperçu Publier" at bounding box center [774, 23] width 491 height 28
click at [966, 17] on span "Publier" at bounding box center [966, 24] width 35 height 14
click at [77, 78] on span "Mes Événements" at bounding box center [90, 80] width 70 height 14
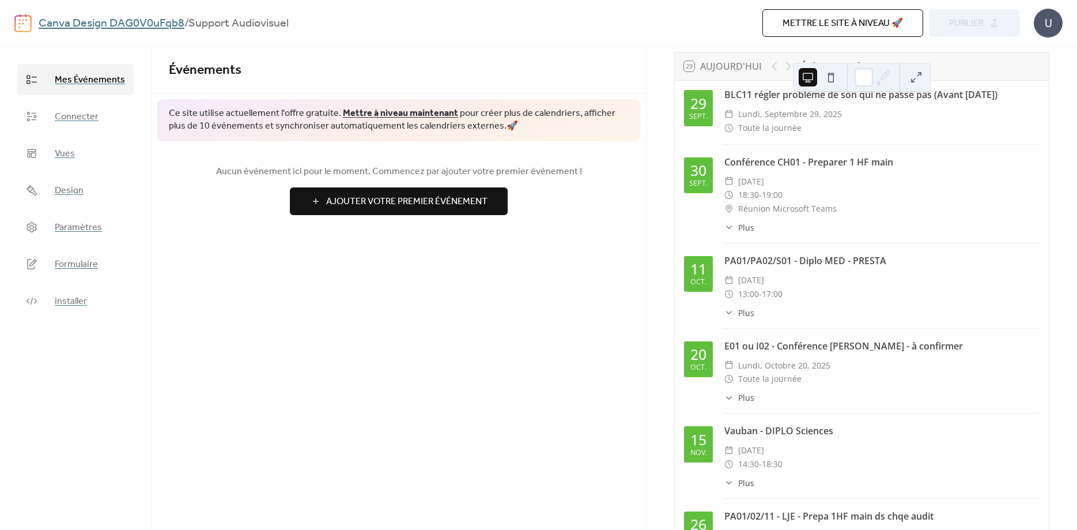
scroll to position [104, 0]
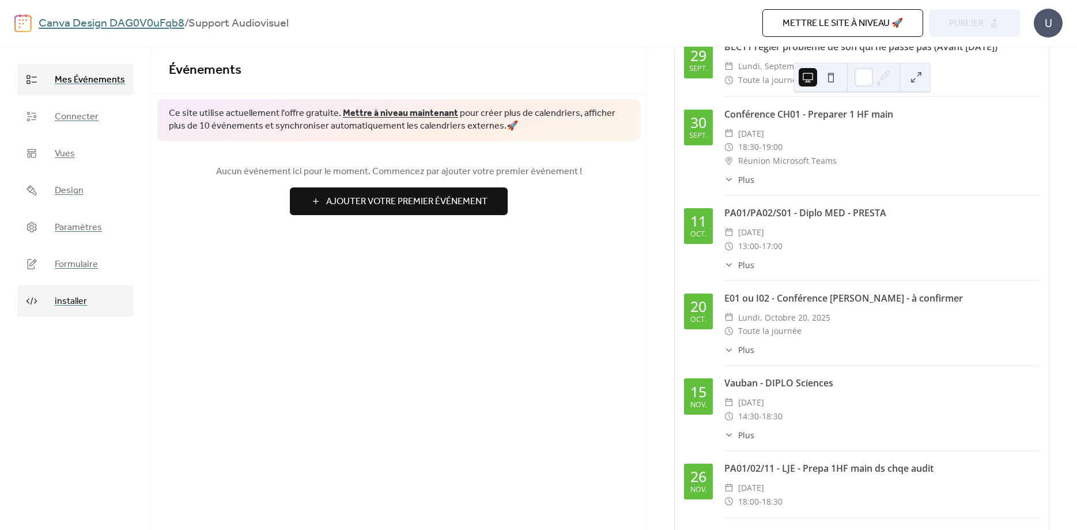
click at [67, 297] on span "installer" at bounding box center [71, 302] width 32 height 14
